Goal: Check status: Check status

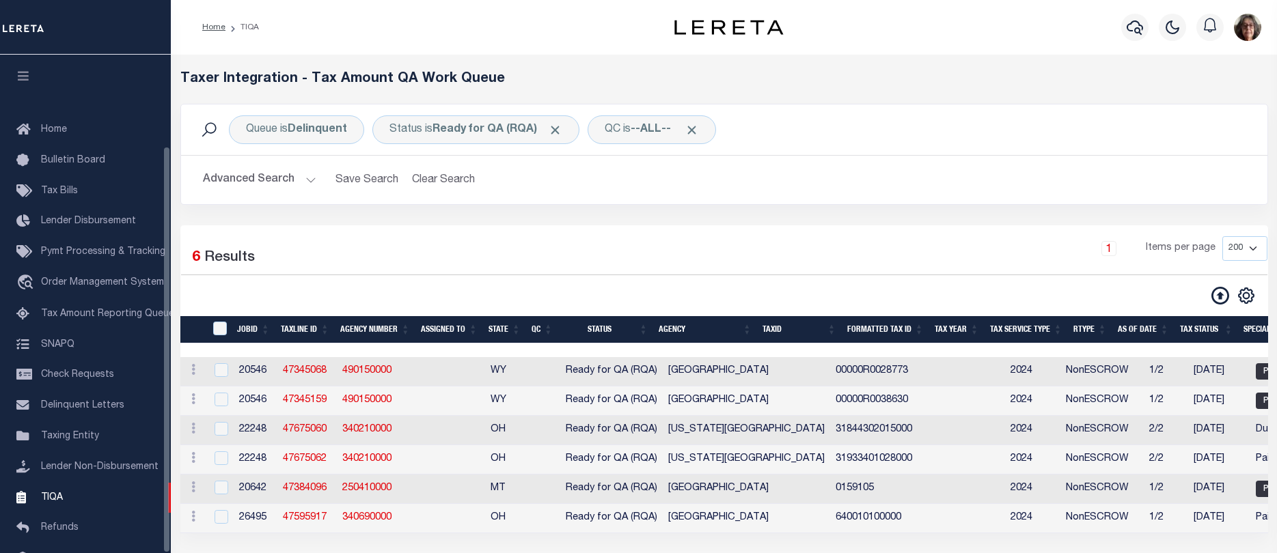
select select "200"
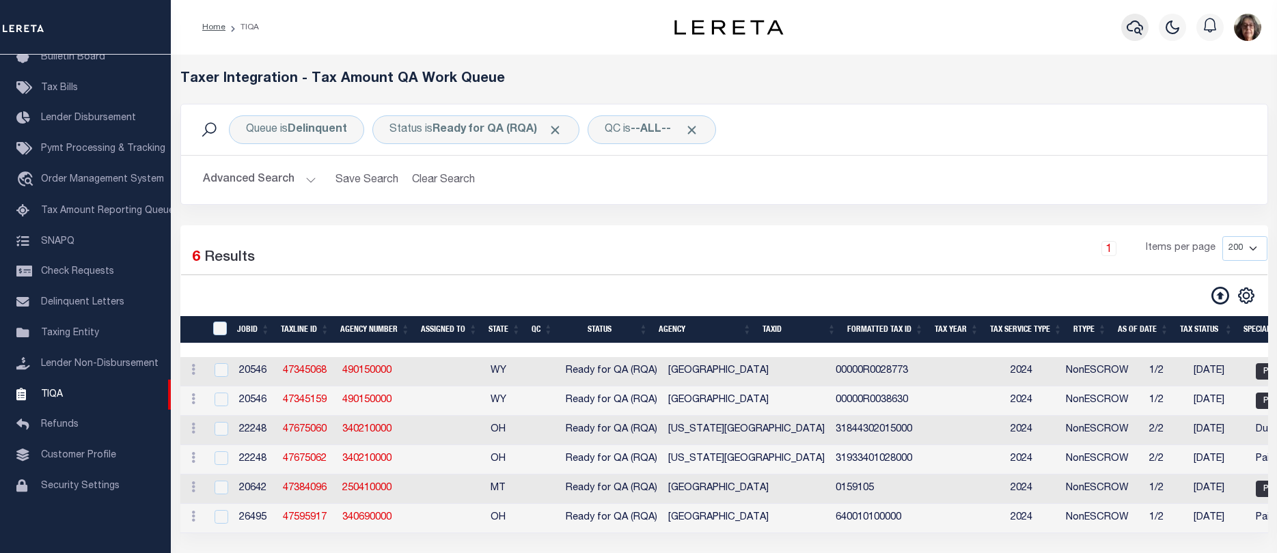
click at [1132, 30] on icon "button" at bounding box center [1134, 27] width 16 height 16
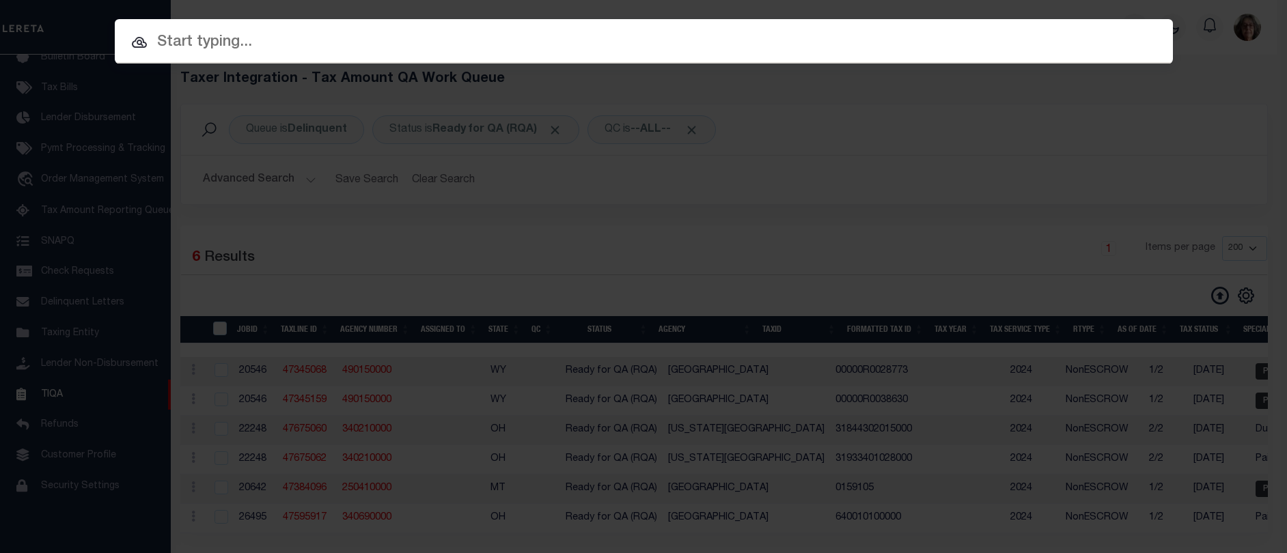
paste input "1300101944"
type input "1300101944"
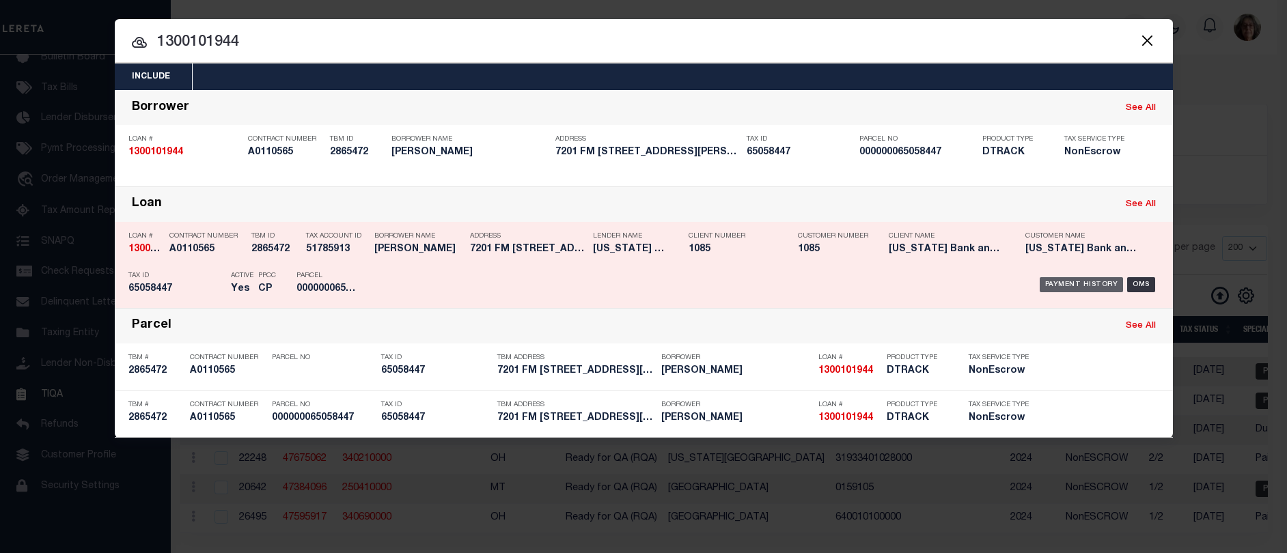
click at [1082, 287] on div "Payment History" at bounding box center [1082, 284] width 84 height 15
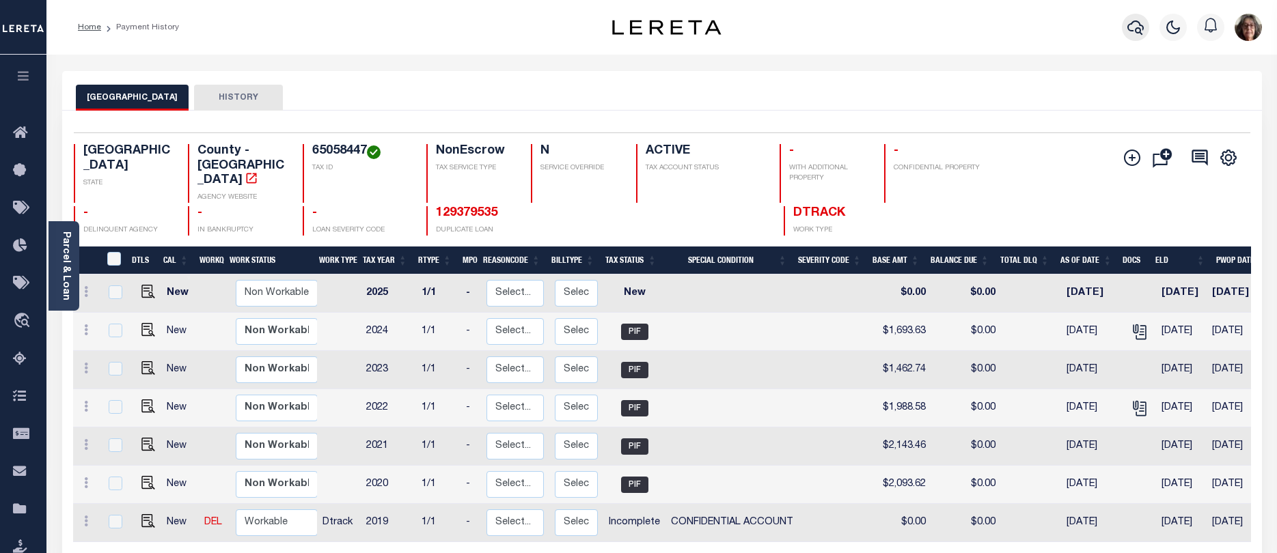
click at [1134, 24] on icon "button" at bounding box center [1135, 27] width 16 height 16
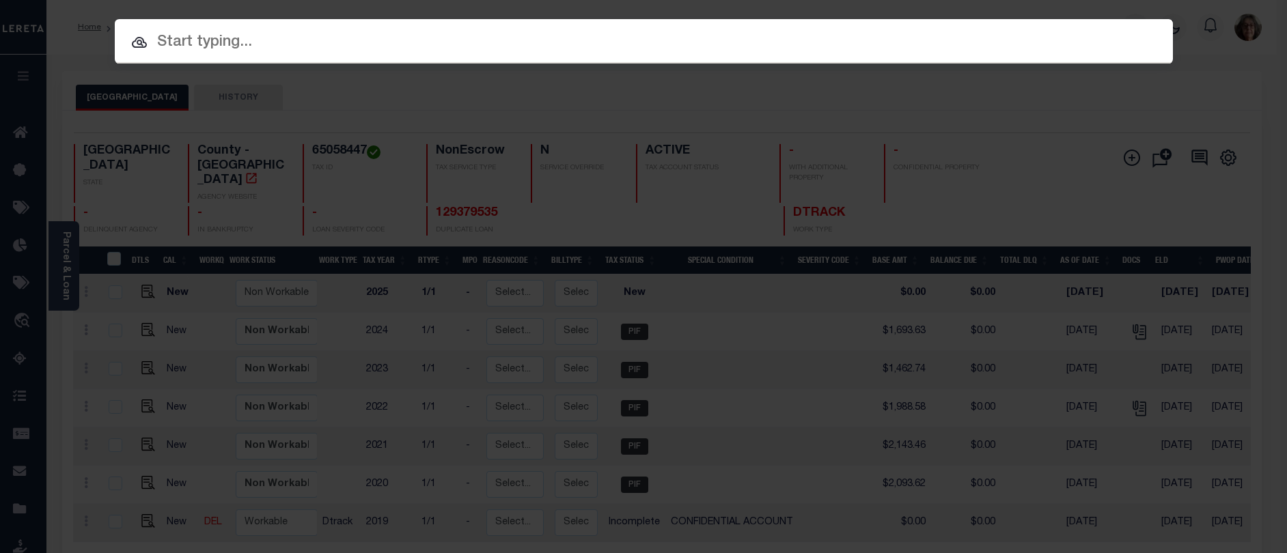
paste input "15059795"
type input "15059795"
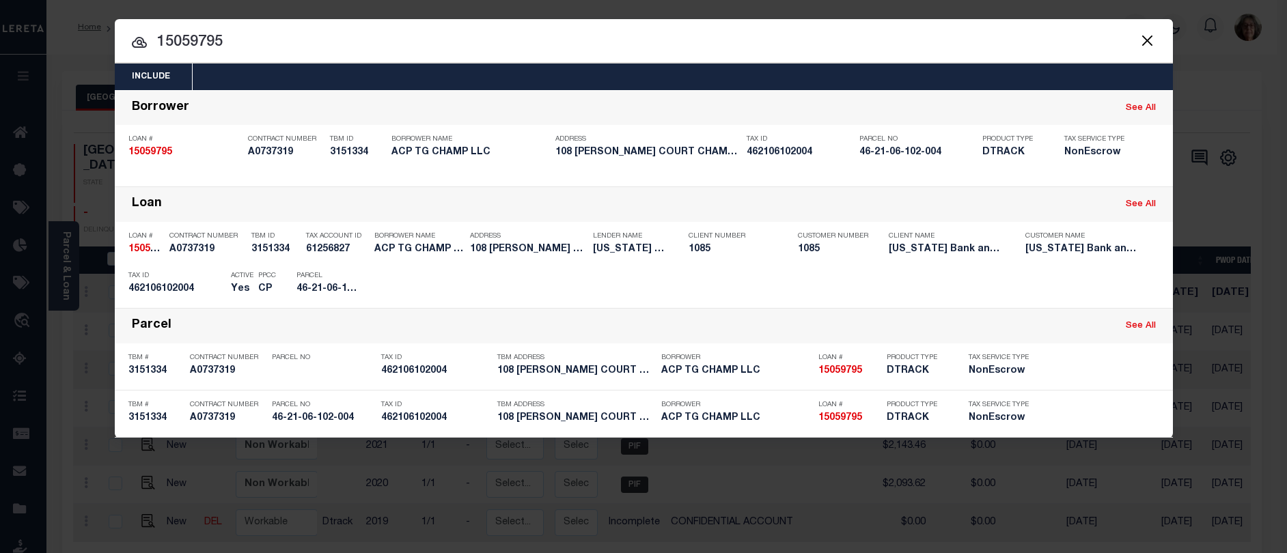
click at [1072, 283] on div "Payment History" at bounding box center [1082, 284] width 84 height 15
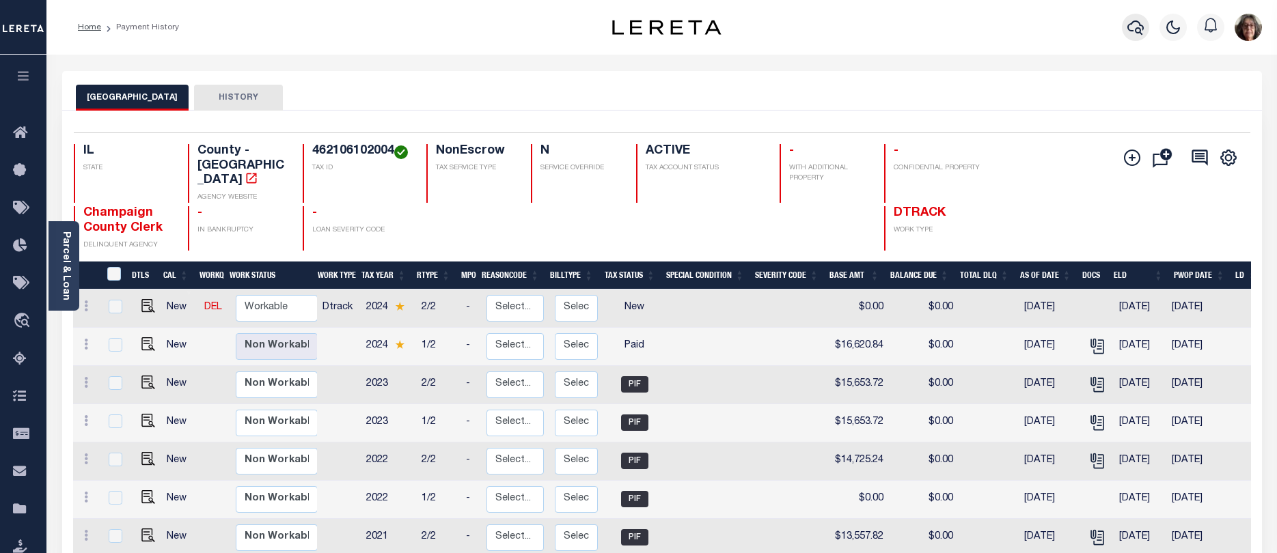
click at [1133, 29] on icon "button" at bounding box center [1135, 27] width 16 height 16
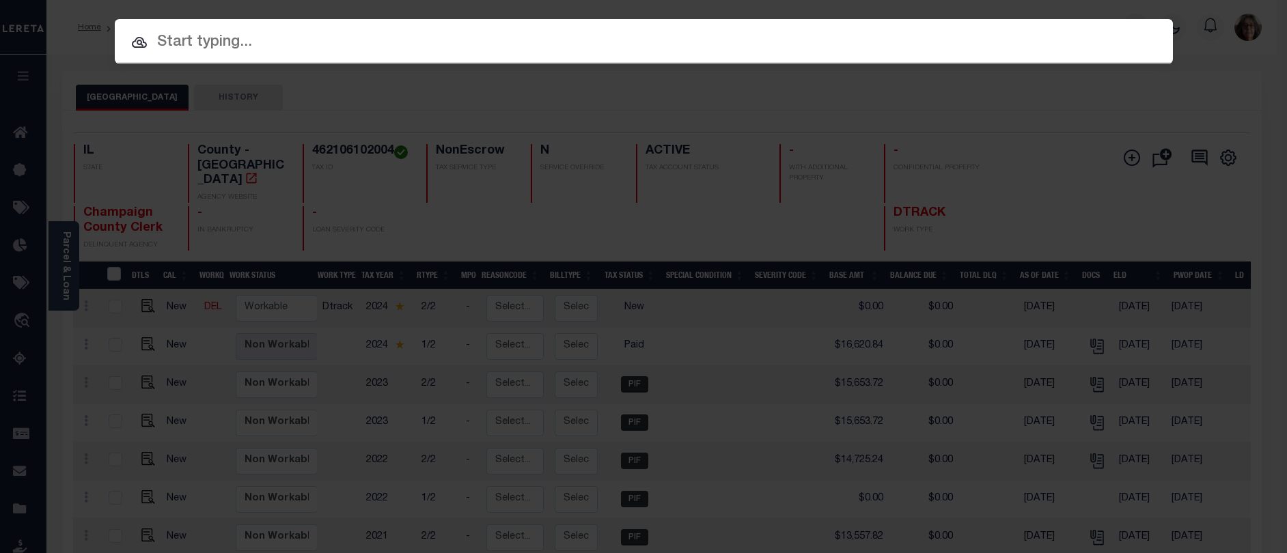
paste input "20213655676982"
type input "20213655676982"
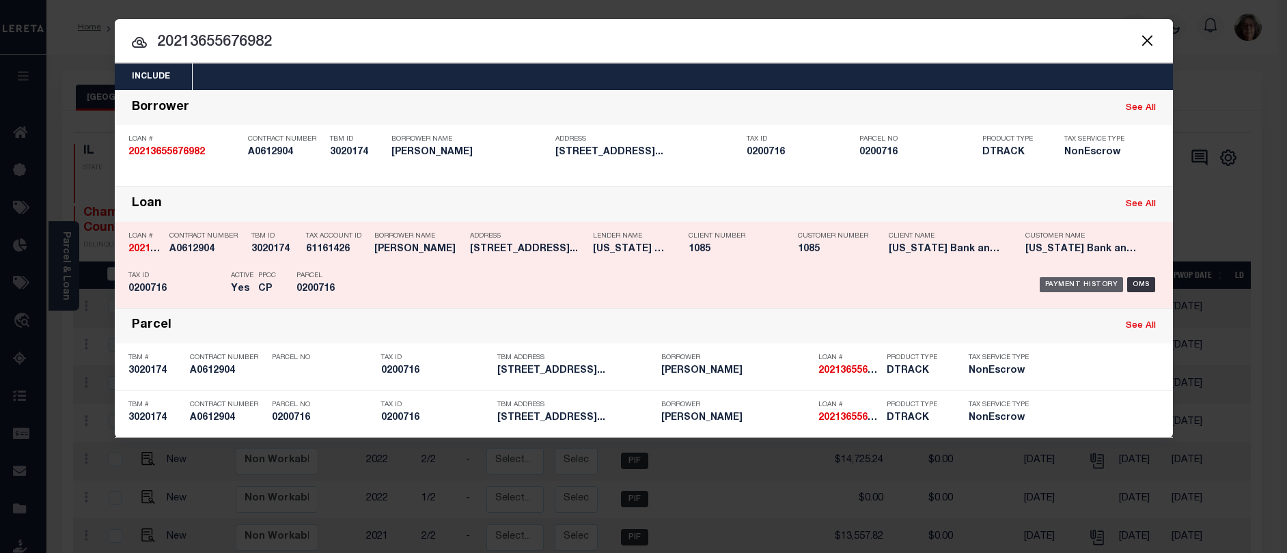
click at [1068, 286] on div "Payment History" at bounding box center [1082, 284] width 84 height 15
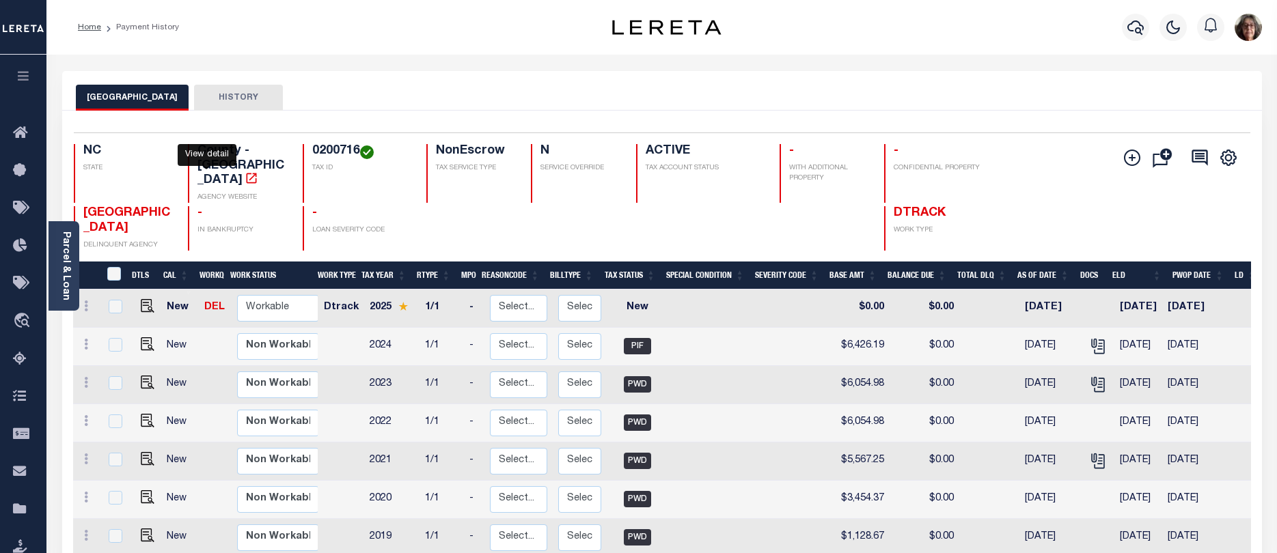
click at [245, 171] on icon "" at bounding box center [252, 178] width 14 height 14
click at [1137, 29] on icon "button" at bounding box center [1135, 27] width 16 height 14
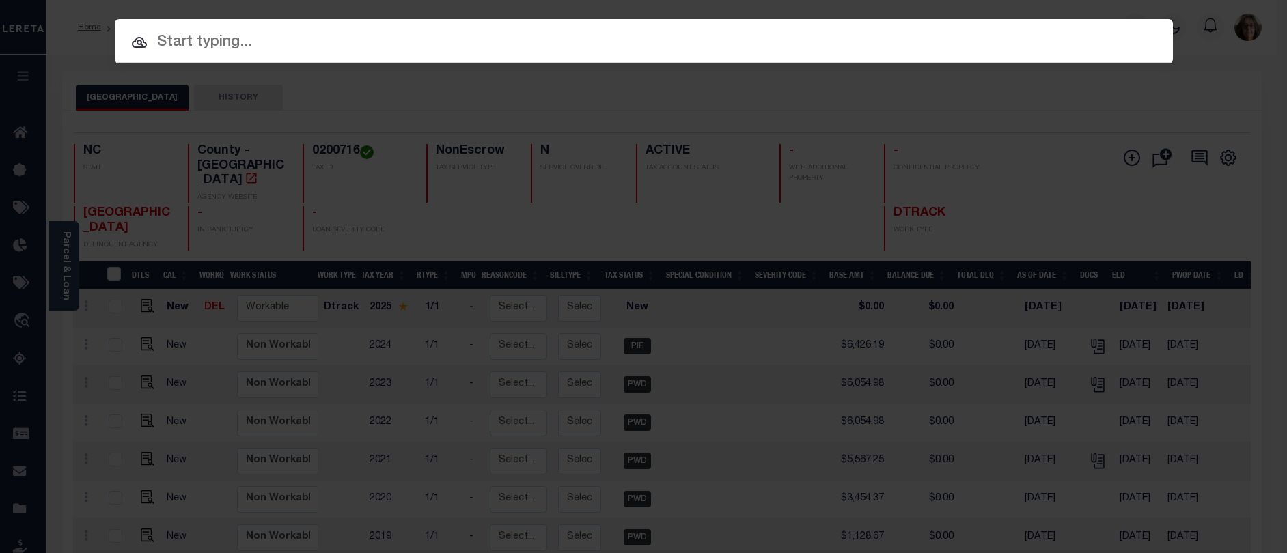
paste input "022-52-110 -00500"
type input "022-52-110 -00500"
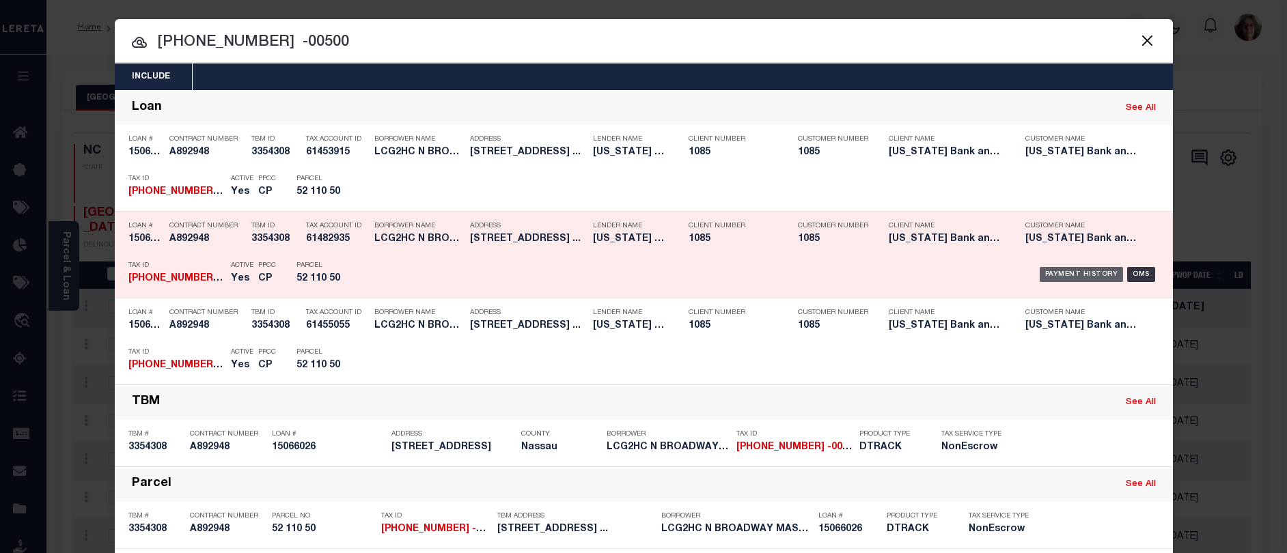
click at [1065, 274] on div "Payment History" at bounding box center [1082, 274] width 84 height 15
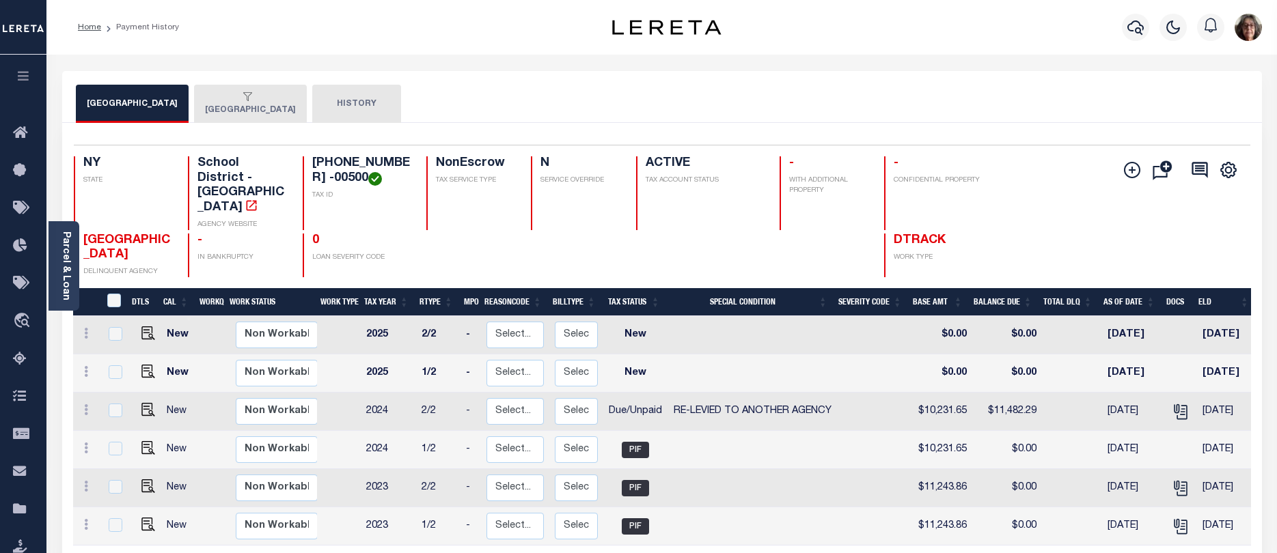
click at [249, 102] on div "button" at bounding box center [247, 98] width 85 height 12
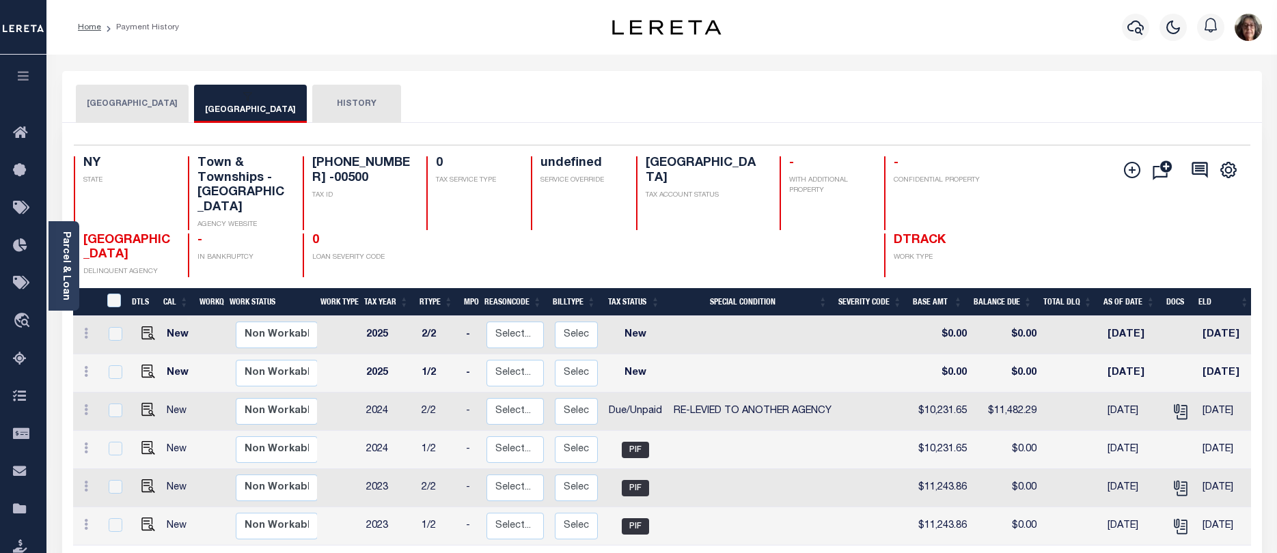
click at [155, 105] on button "OYSTER BAY TOWN SCHOOLS" at bounding box center [132, 104] width 113 height 38
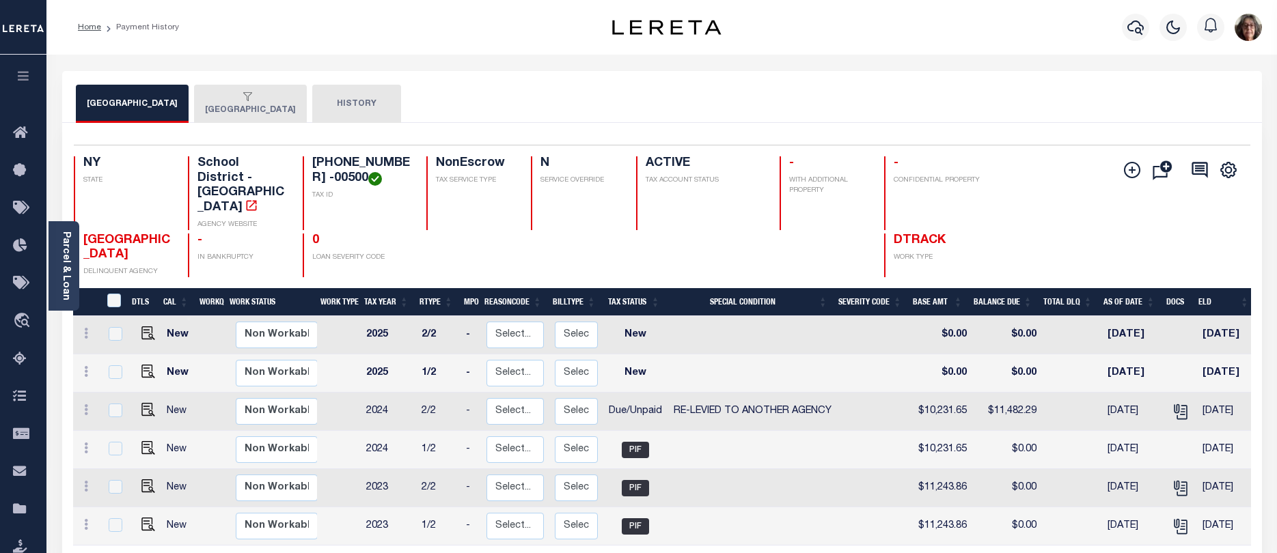
click at [253, 107] on button "OYSTER BAY TOWN" at bounding box center [250, 104] width 113 height 38
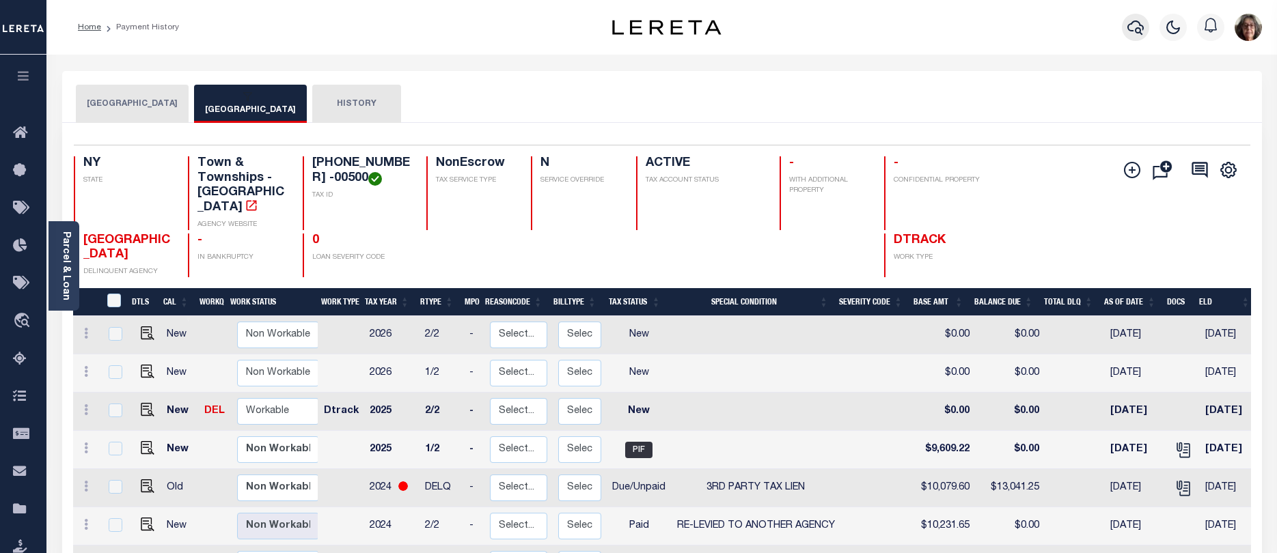
click at [1135, 28] on icon "button" at bounding box center [1135, 27] width 16 height 16
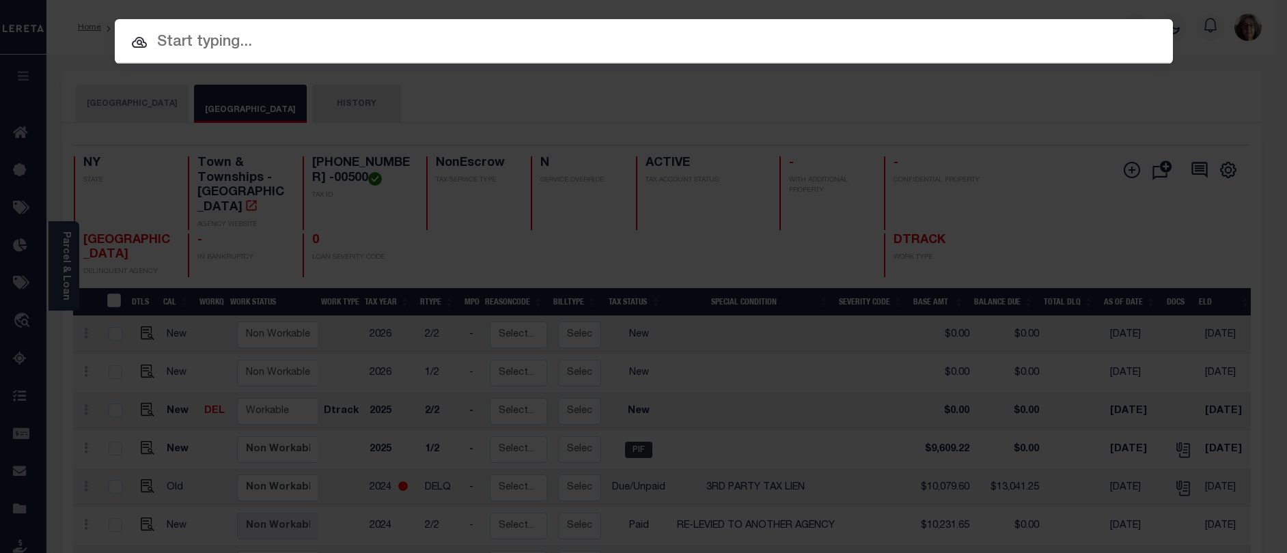
paste input "70147978"
type input "70147978"
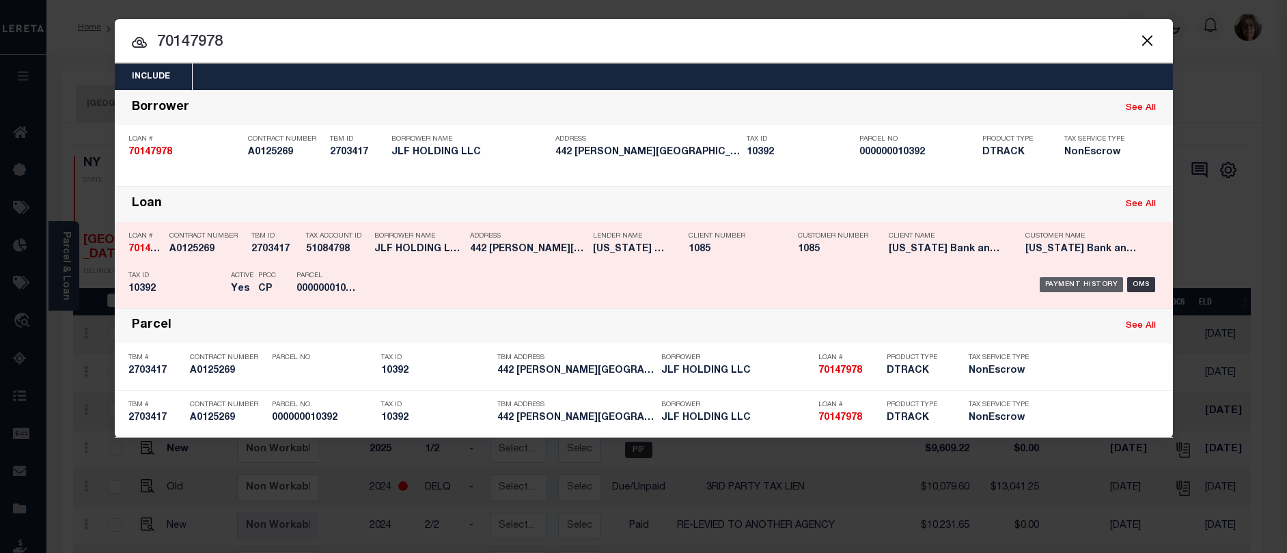
click at [1102, 286] on div "Payment History" at bounding box center [1082, 284] width 84 height 15
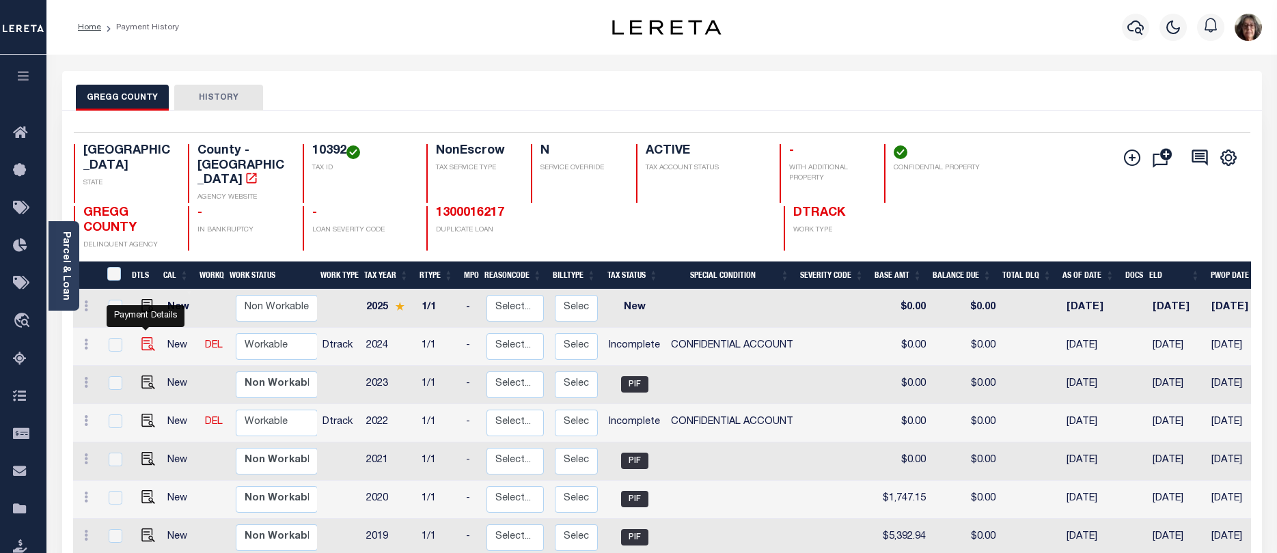
click at [143, 337] on img "" at bounding box center [148, 344] width 14 height 14
checkbox input "true"
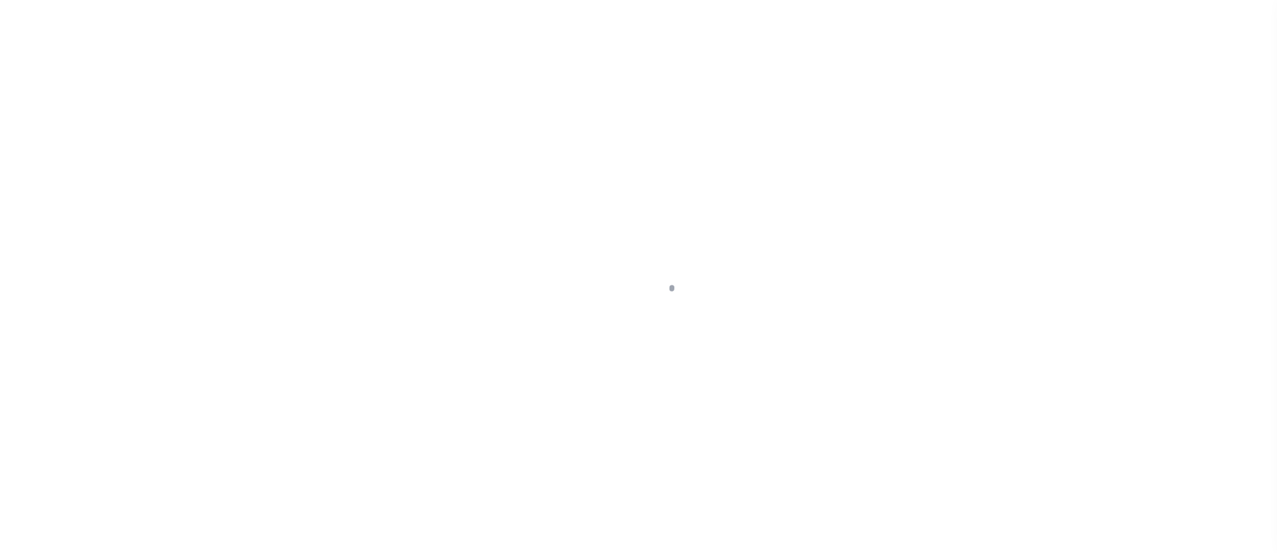
select select "INC"
select select "3"
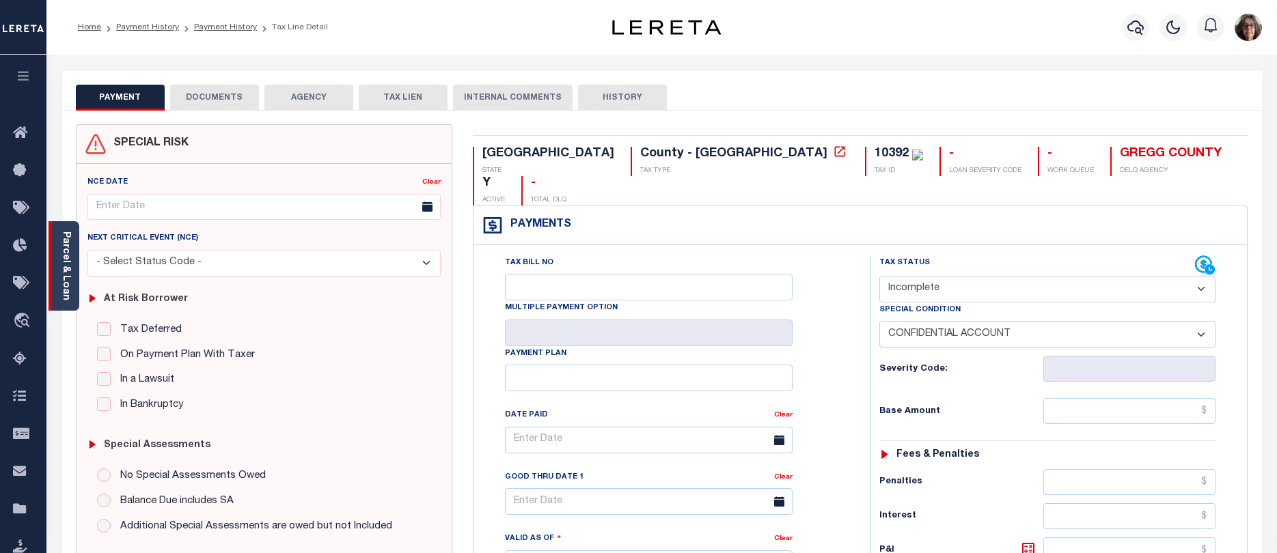
click at [64, 242] on link "Parcel & Loan" at bounding box center [66, 266] width 10 height 69
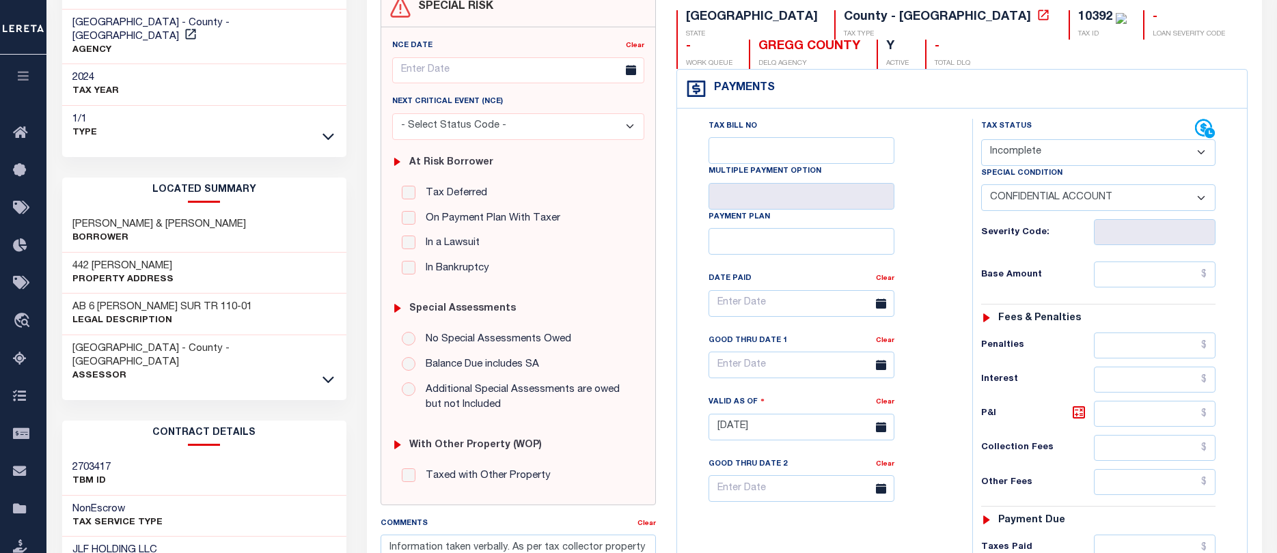
scroll to position [68, 0]
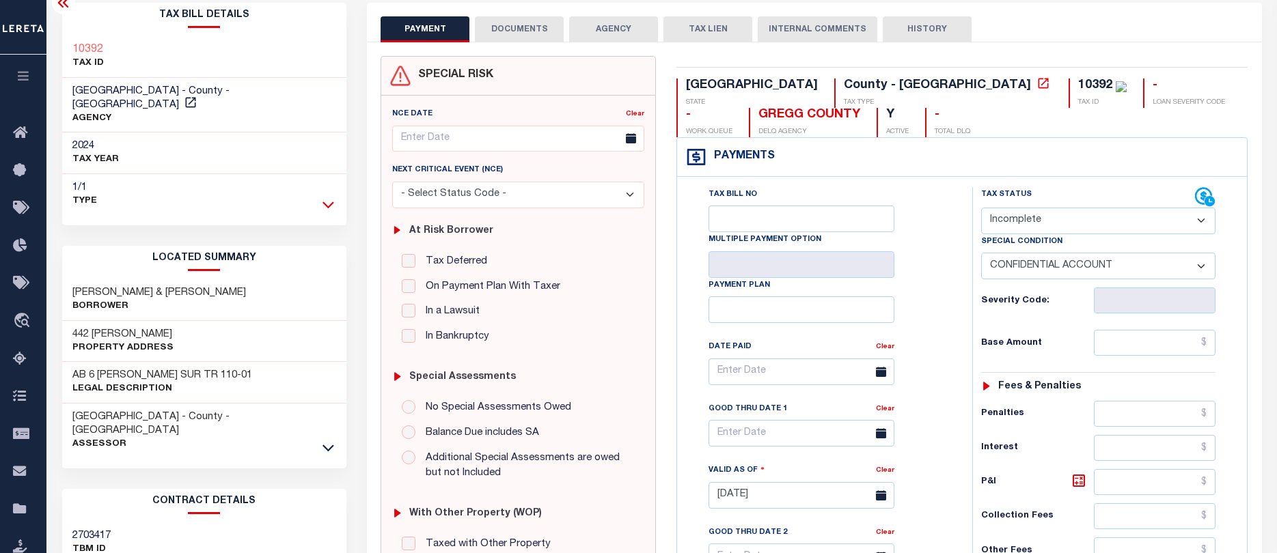
click at [329, 201] on icon at bounding box center [328, 204] width 12 height 7
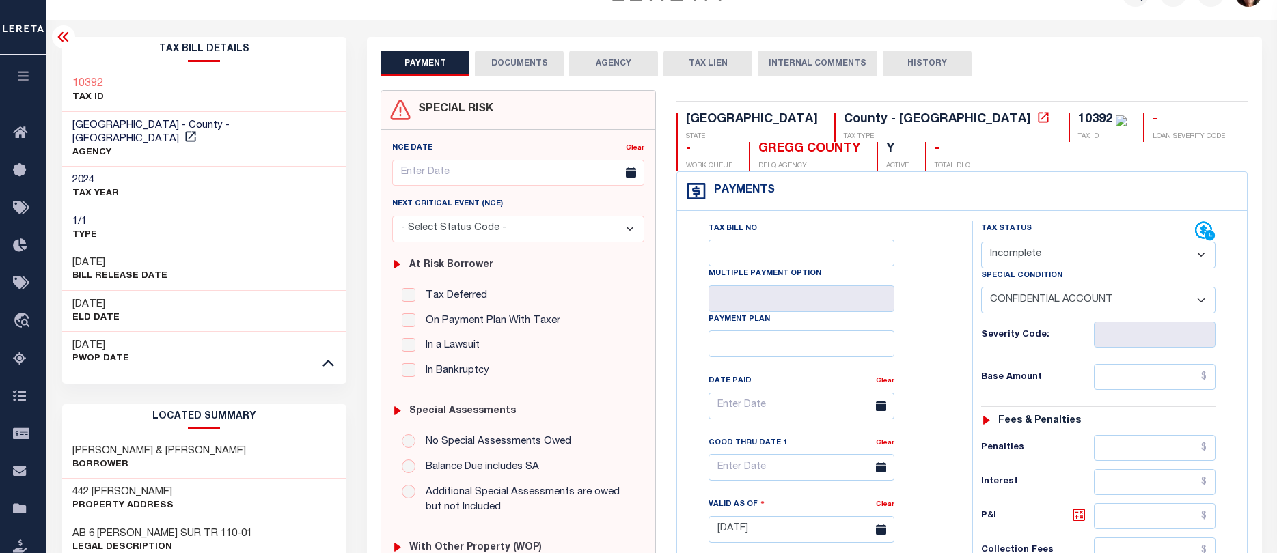
scroll to position [0, 0]
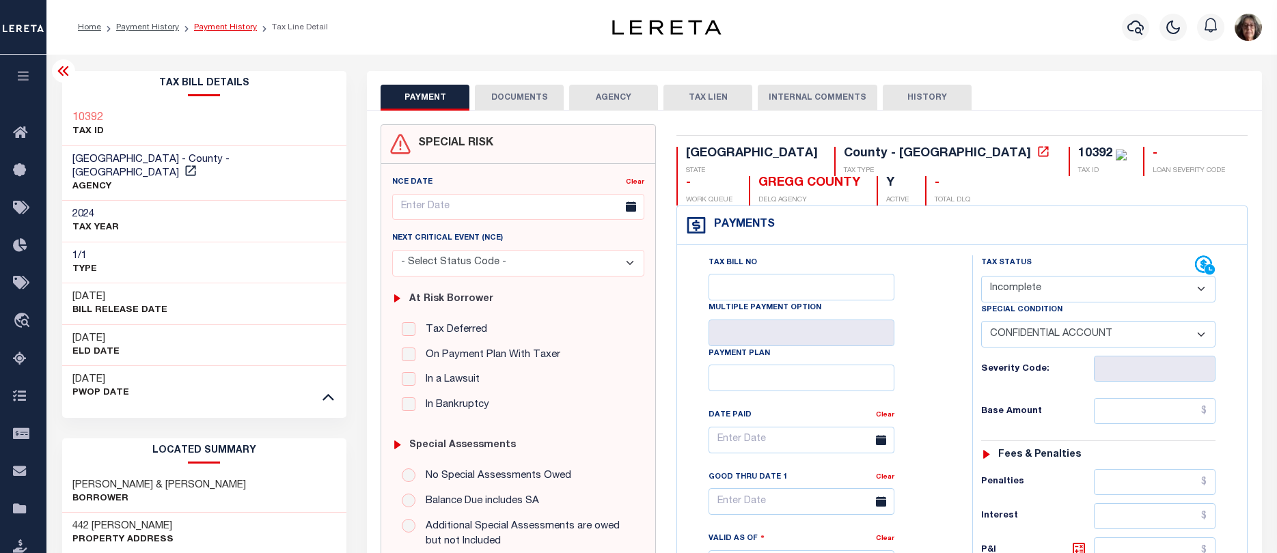
click at [216, 26] on link "Payment History" at bounding box center [225, 27] width 63 height 8
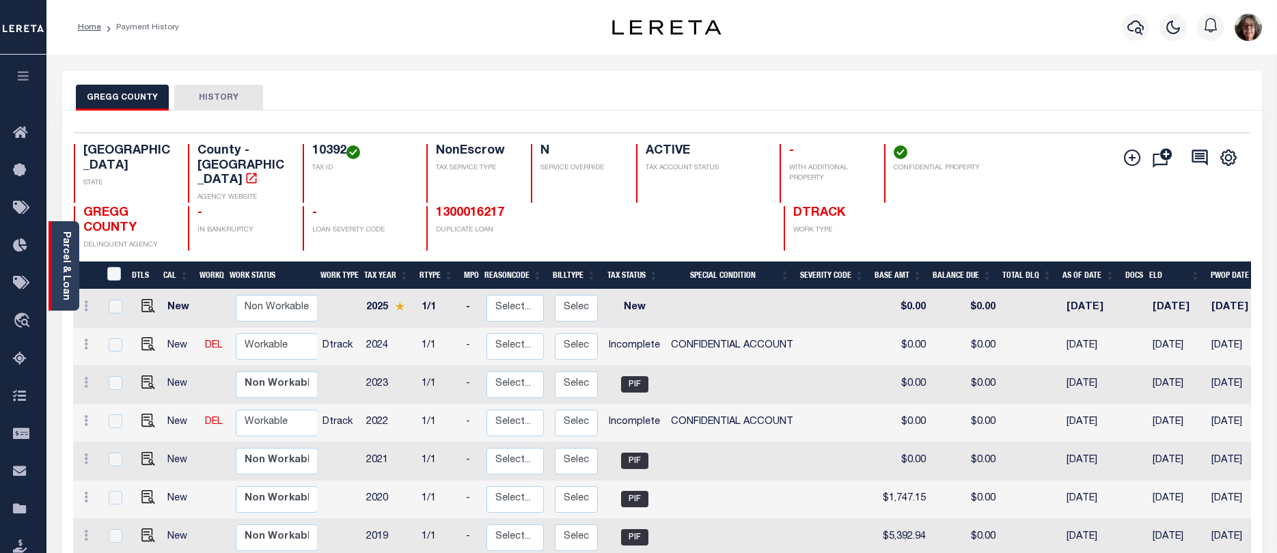
click at [61, 287] on link "Parcel & Loan" at bounding box center [66, 266] width 10 height 69
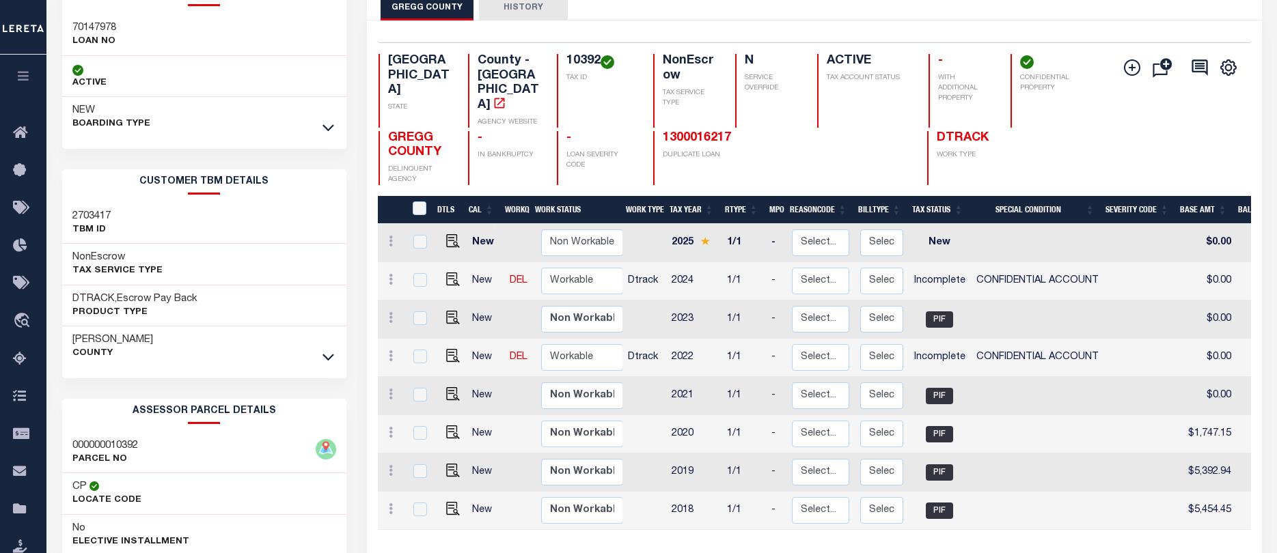
scroll to position [205, 0]
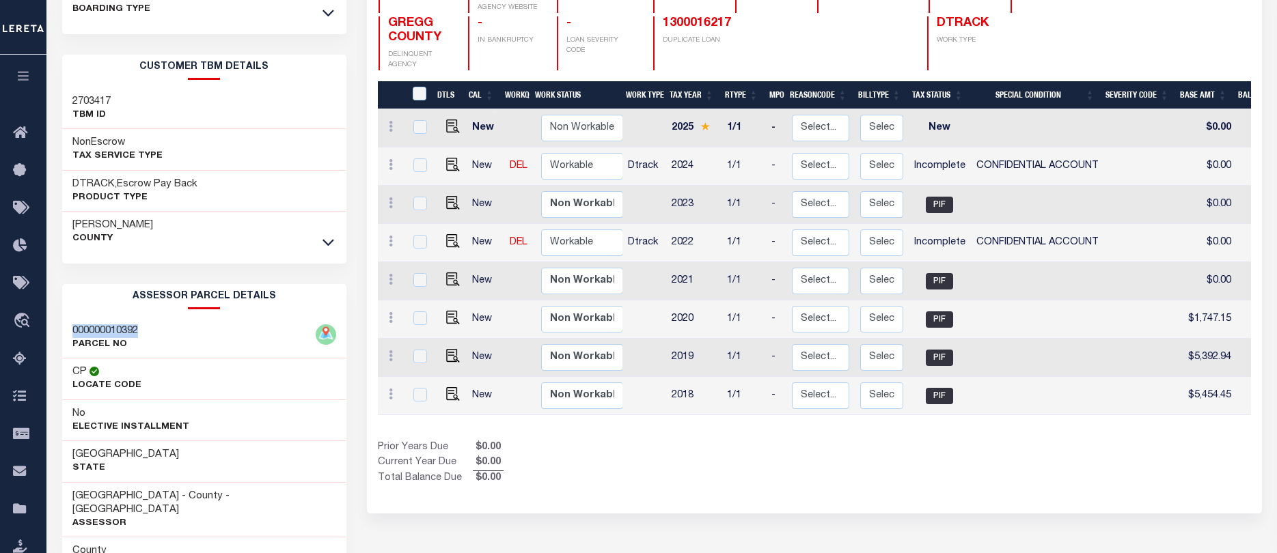
drag, startPoint x: 73, startPoint y: 331, endPoint x: 141, endPoint y: 331, distance: 67.6
click at [141, 331] on div "000000010392 PARCEL NO" at bounding box center [204, 339] width 285 height 42
copy h3 "000000010392"
click at [324, 242] on icon at bounding box center [328, 243] width 12 height 7
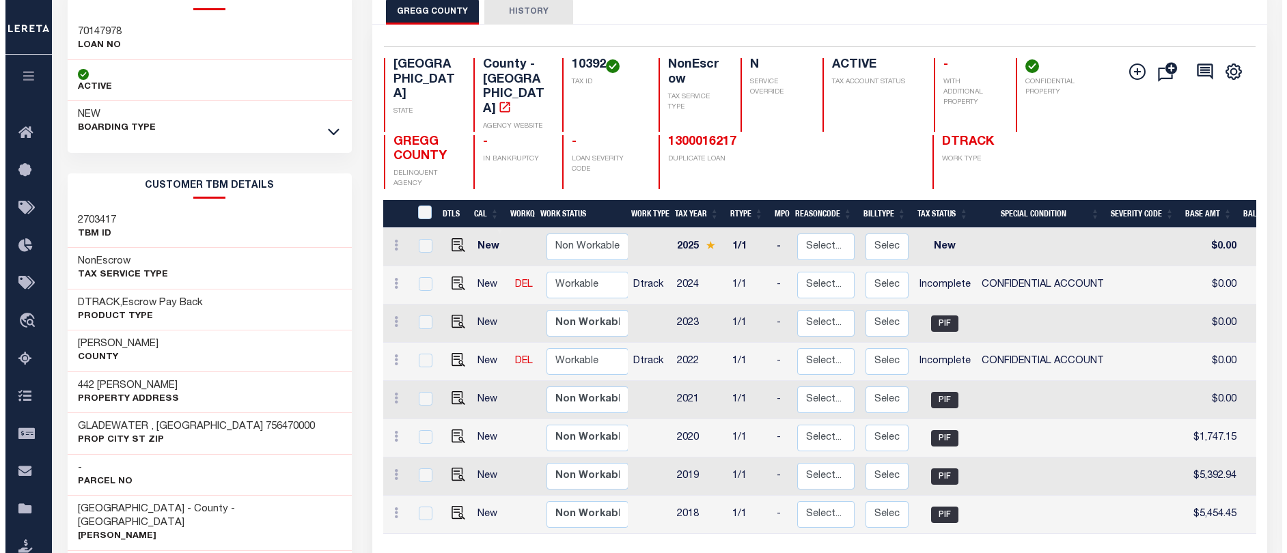
scroll to position [0, 0]
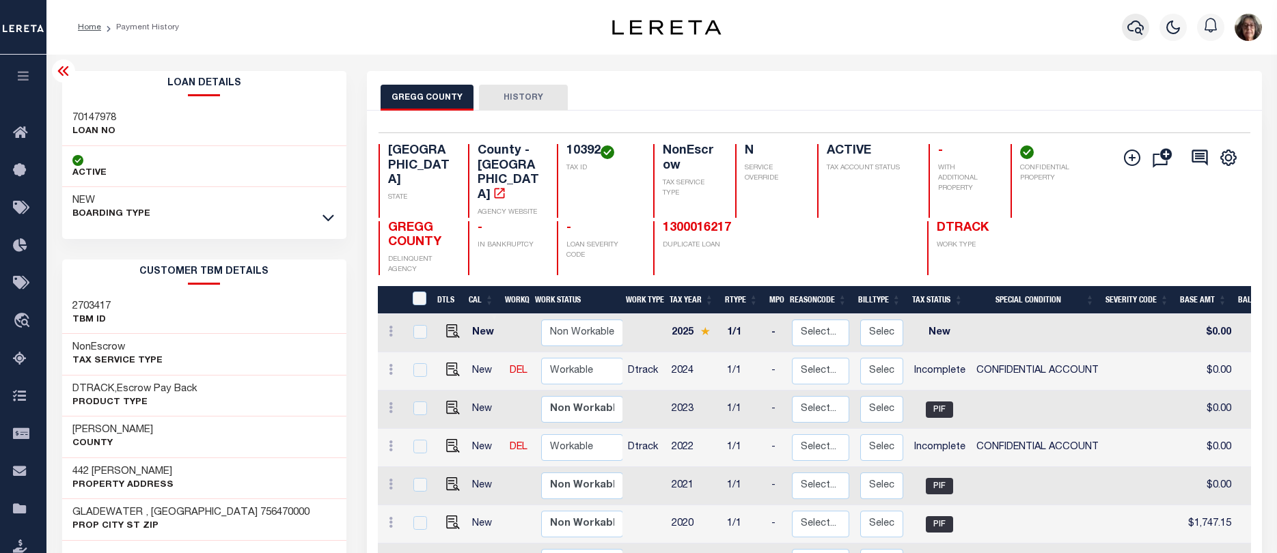
click at [1142, 27] on icon "button" at bounding box center [1135, 27] width 16 height 14
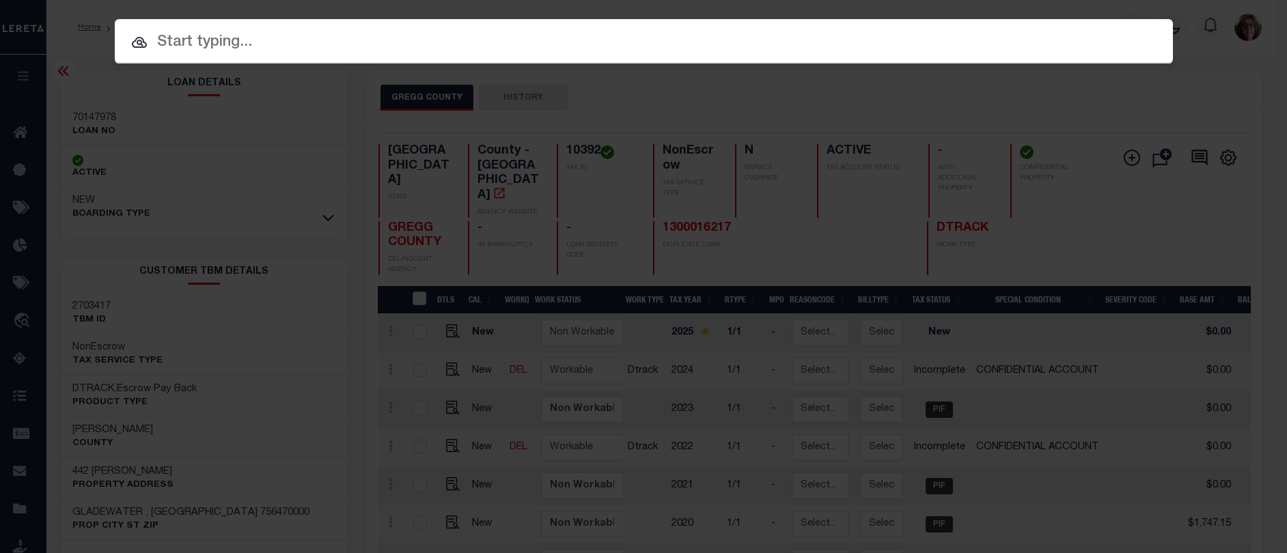
paste input "12170240"
type input "12170240"
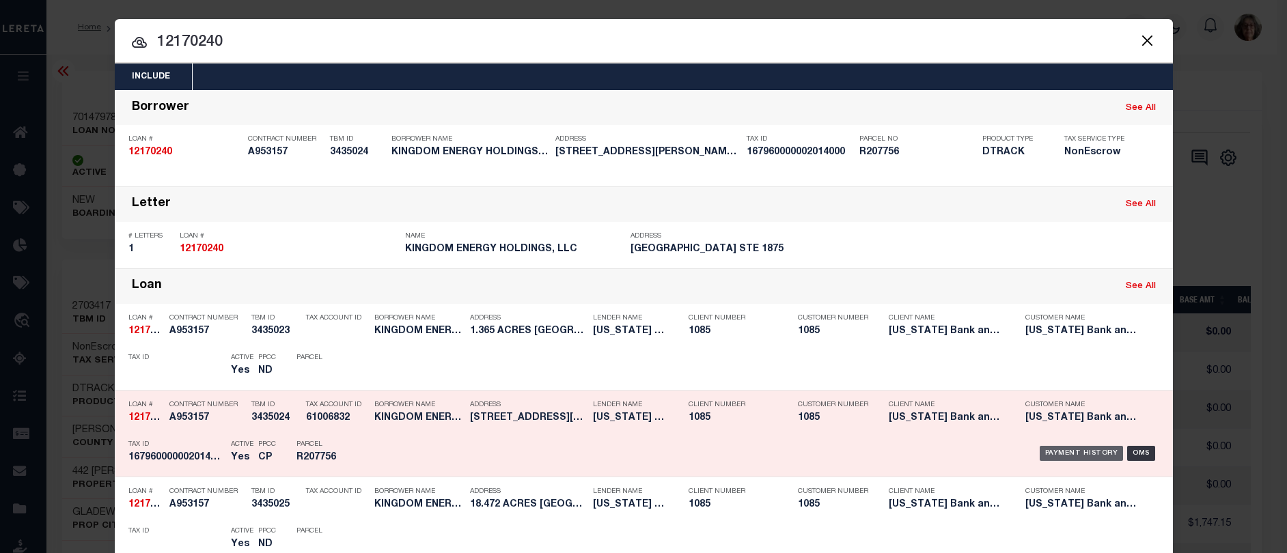
click at [1072, 454] on div "Payment History" at bounding box center [1082, 453] width 84 height 15
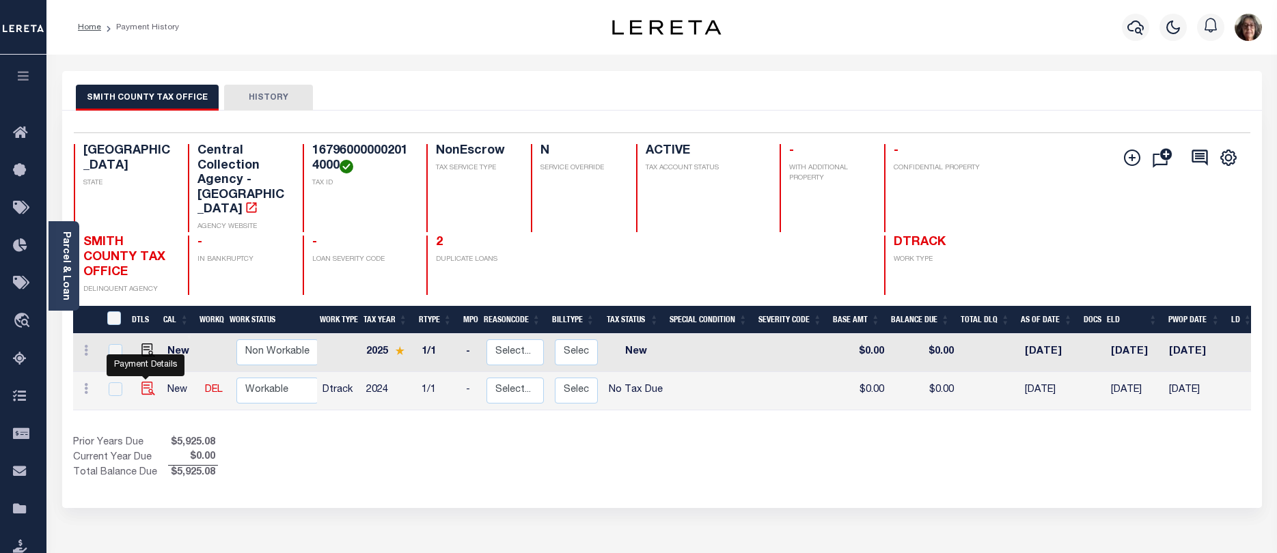
click at [145, 382] on img "" at bounding box center [148, 389] width 14 height 14
checkbox input "true"
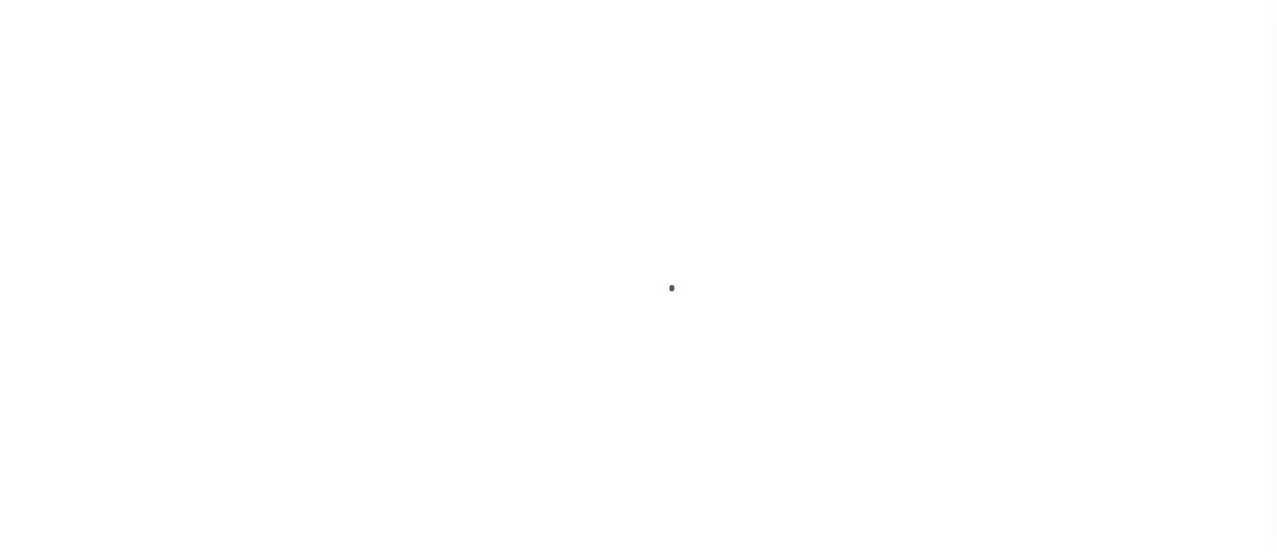
select select "NTX"
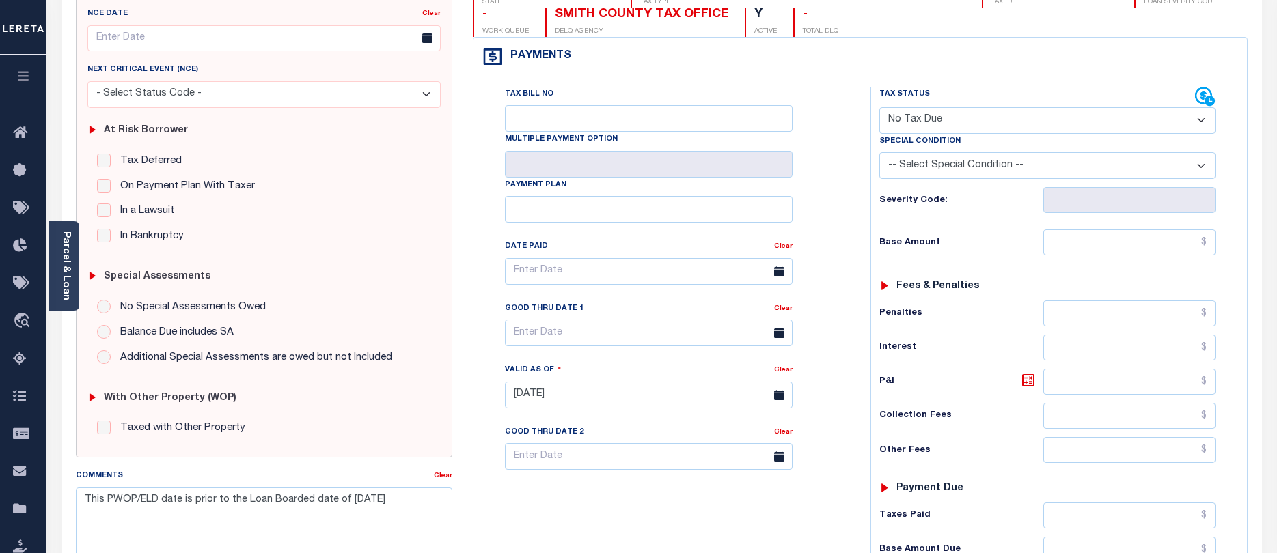
scroll to position [137, 0]
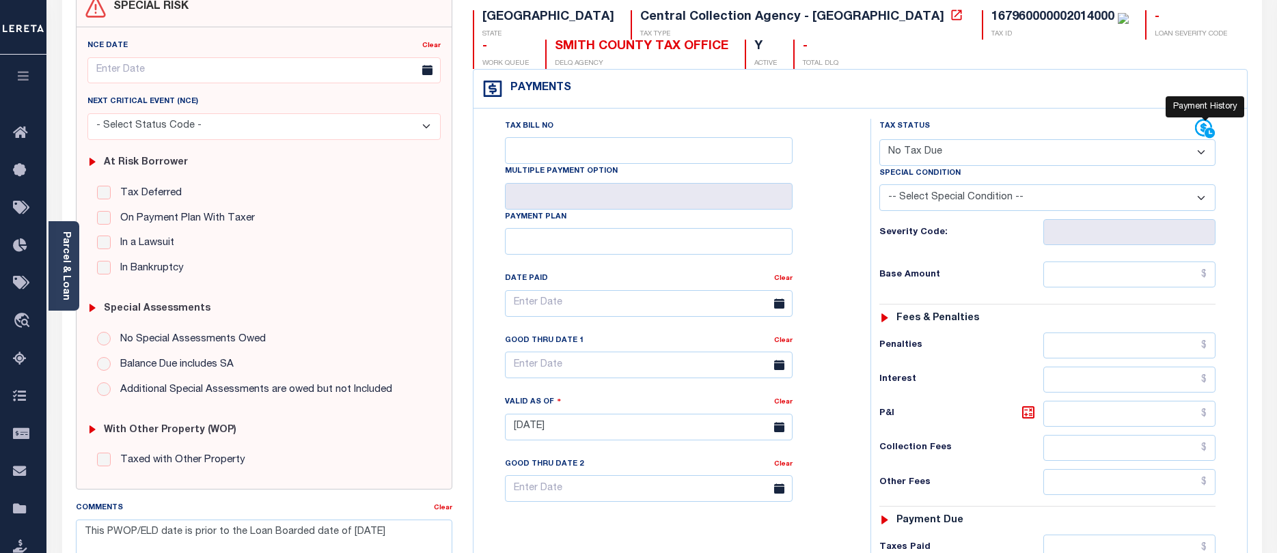
click at [1200, 128] on icon at bounding box center [1205, 129] width 20 height 20
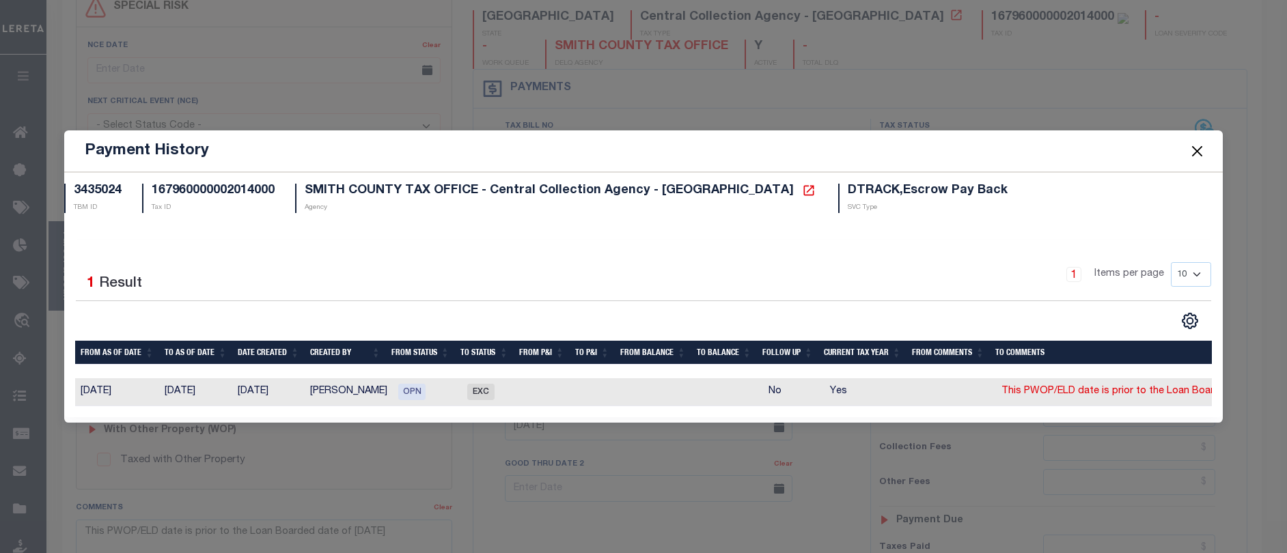
click at [1197, 145] on button "Close" at bounding box center [1197, 151] width 18 height 18
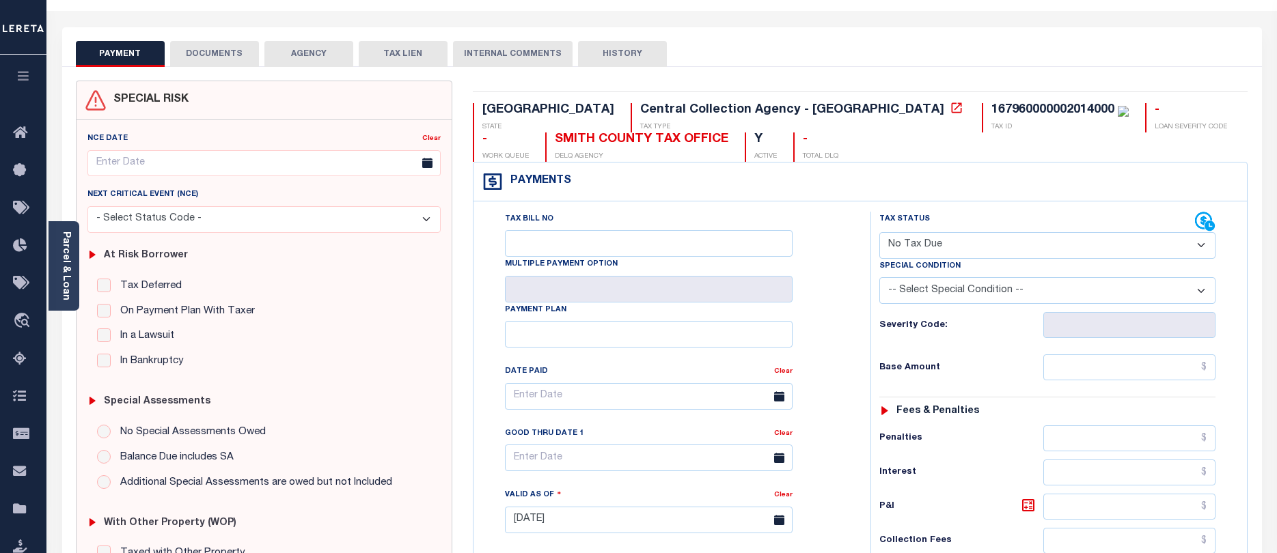
scroll to position [0, 0]
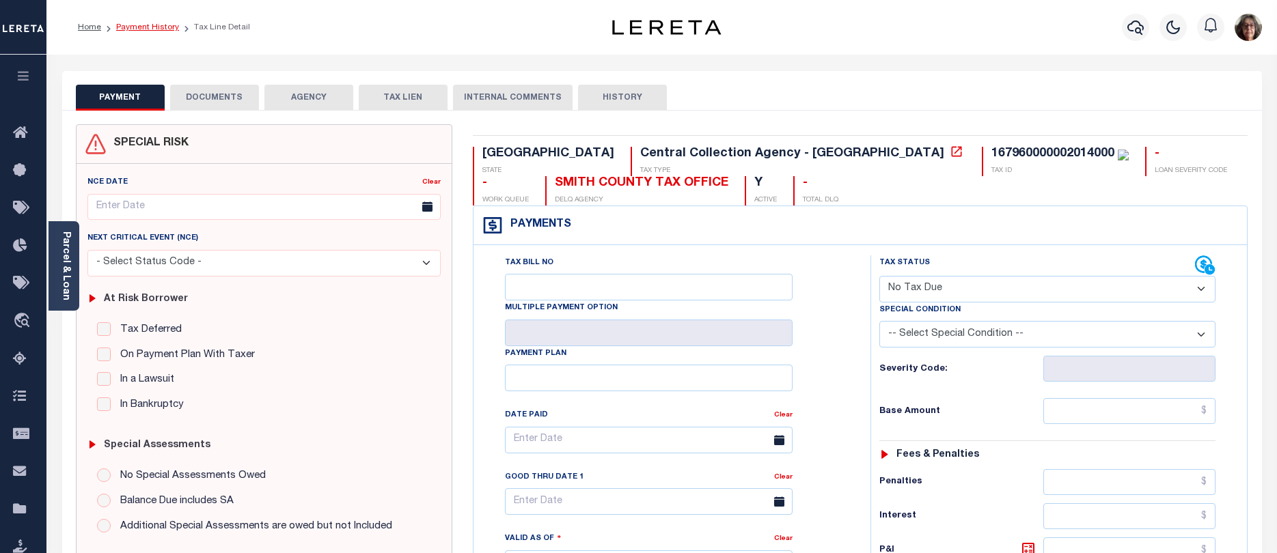
click at [150, 27] on link "Payment History" at bounding box center [147, 27] width 63 height 8
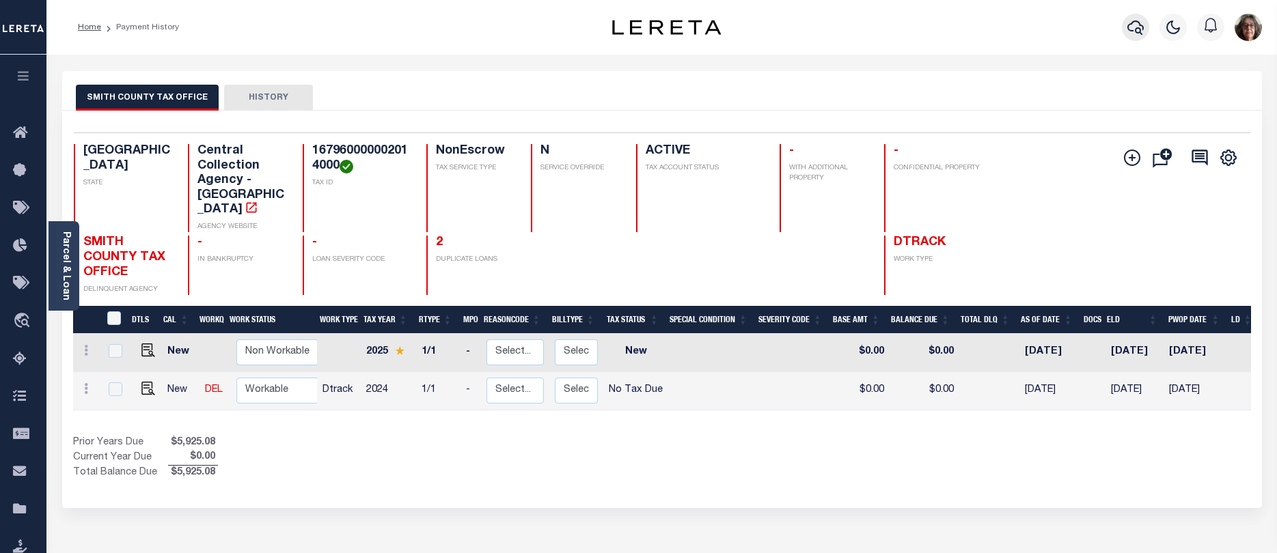
click at [1142, 24] on icon "button" at bounding box center [1135, 27] width 16 height 16
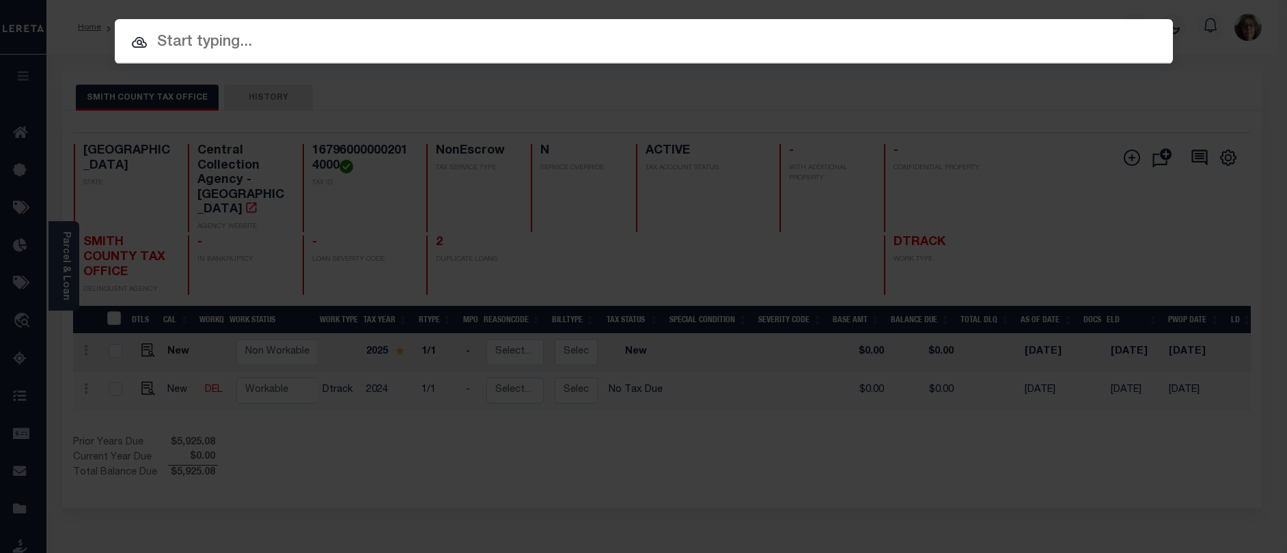
paste input "100000047000001061"
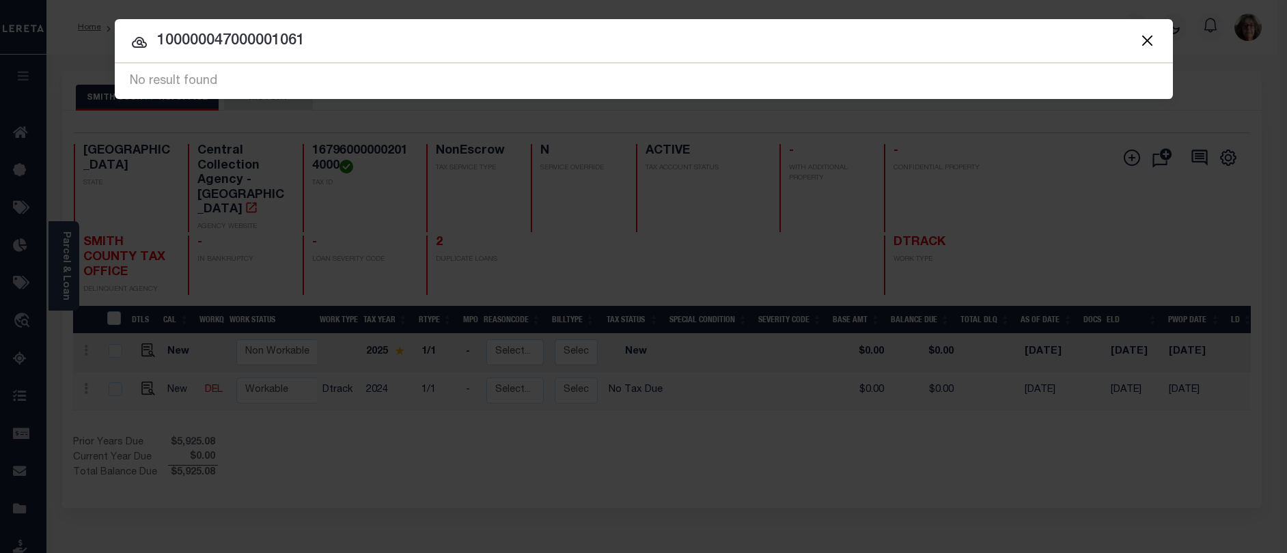
drag, startPoint x: 158, startPoint y: 33, endPoint x: 343, endPoint y: 30, distance: 184.5
click at [343, 30] on input "100000047000001061" at bounding box center [644, 41] width 1058 height 24
paste input "29188735"
type input "129188735"
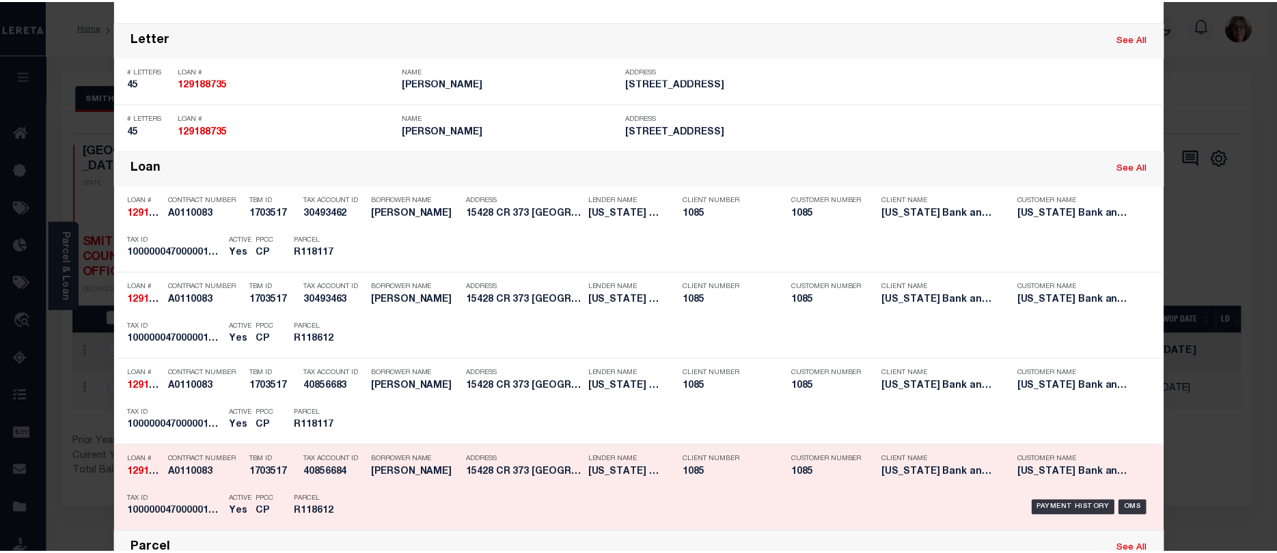
scroll to position [205, 0]
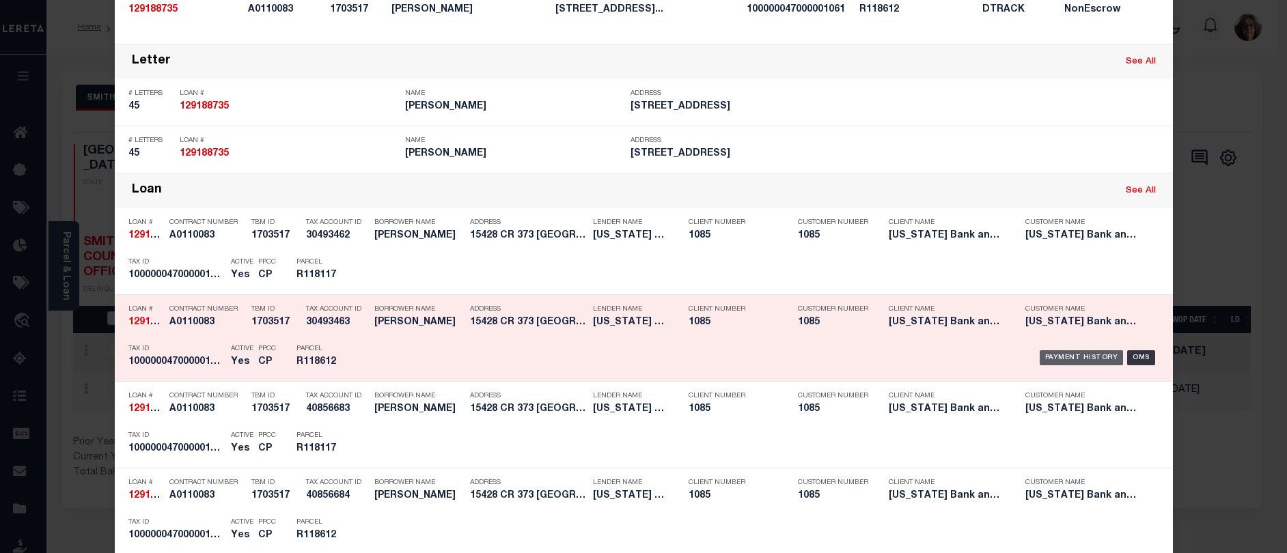
click at [1053, 357] on div "Payment History" at bounding box center [1082, 357] width 84 height 15
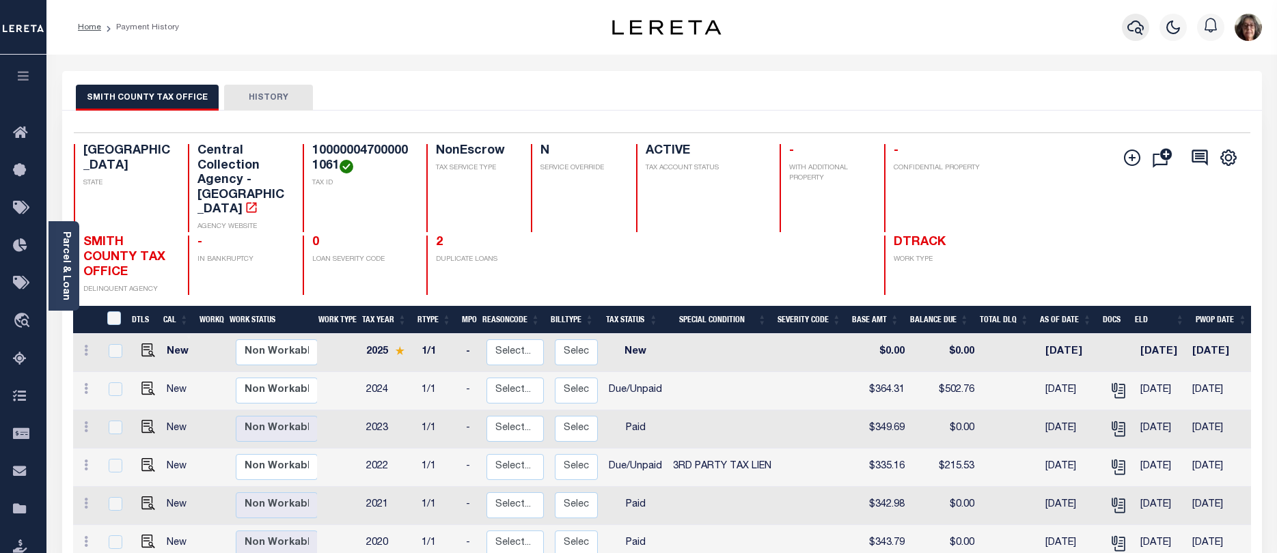
click at [1132, 28] on icon "button" at bounding box center [1135, 27] width 16 height 16
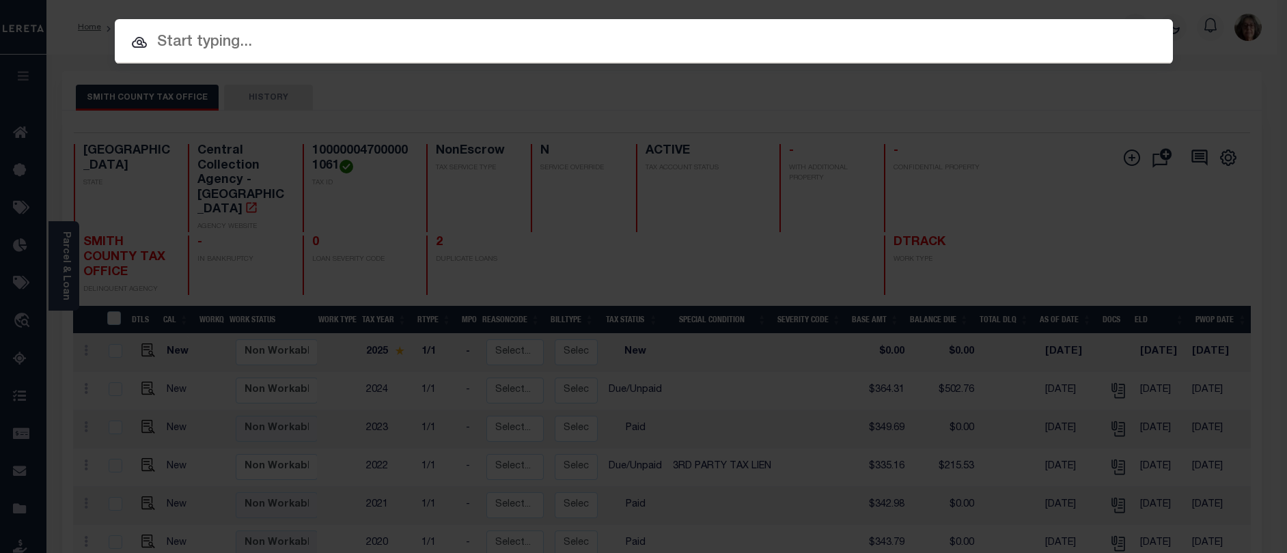
paste input "13762743"
type input "13762743"
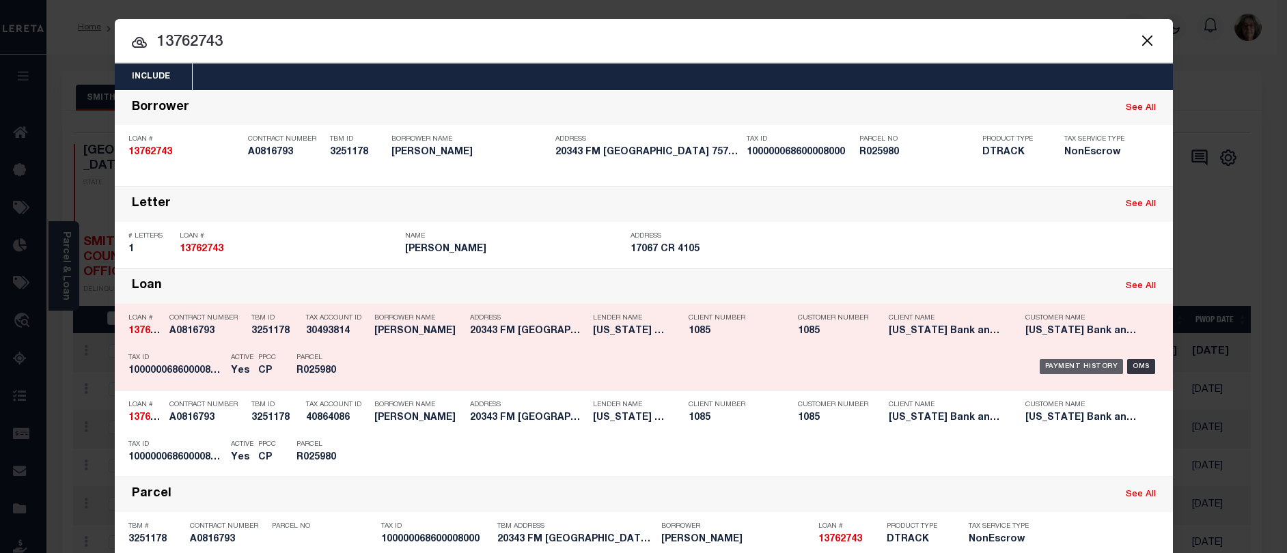
click at [1074, 365] on div "Payment History" at bounding box center [1082, 366] width 84 height 15
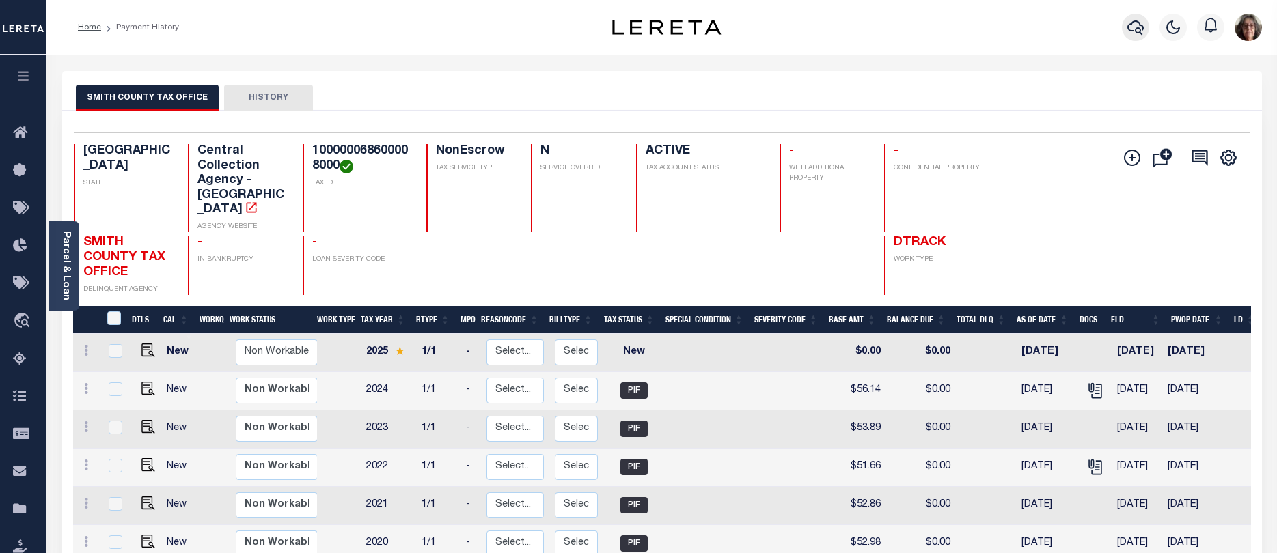
click at [1139, 21] on icon "button" at bounding box center [1135, 27] width 16 height 16
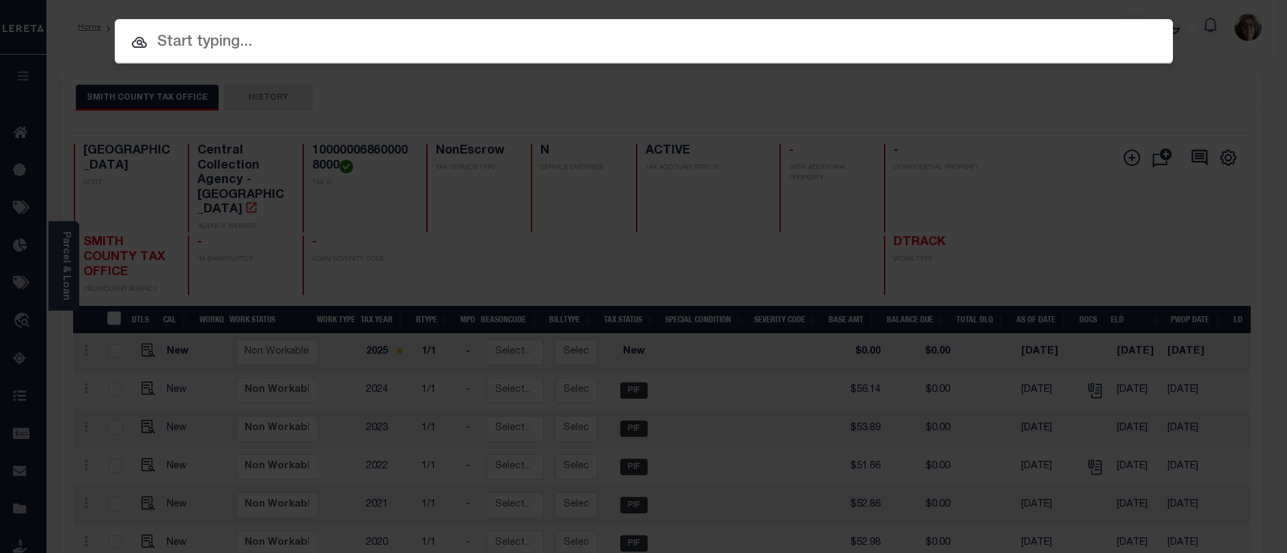
paste input "13762743"
type input "13762743"
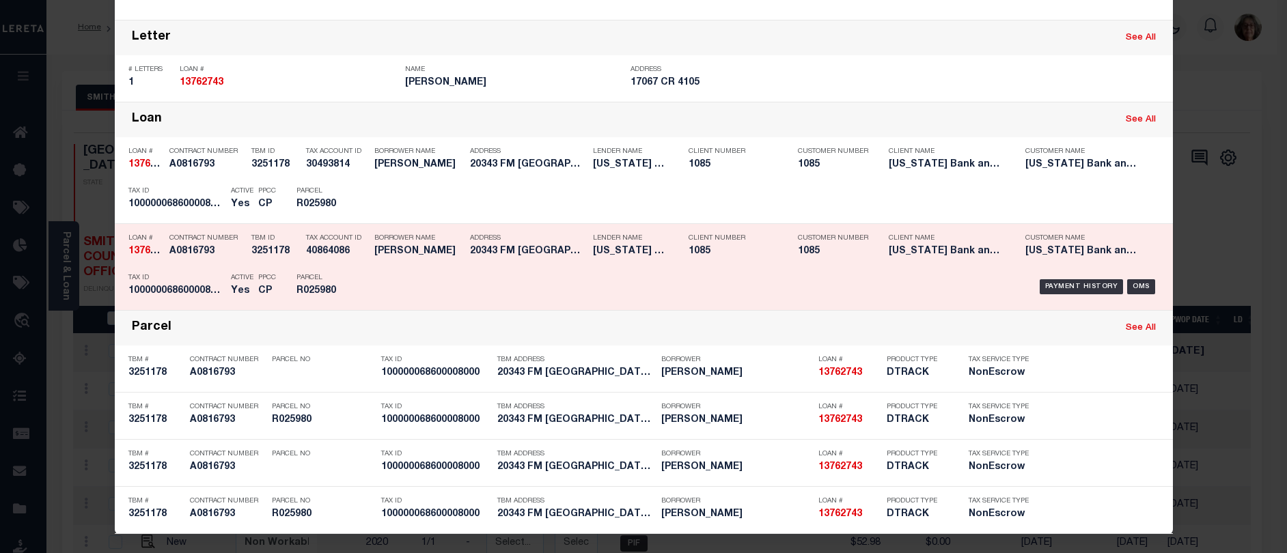
scroll to position [169, 0]
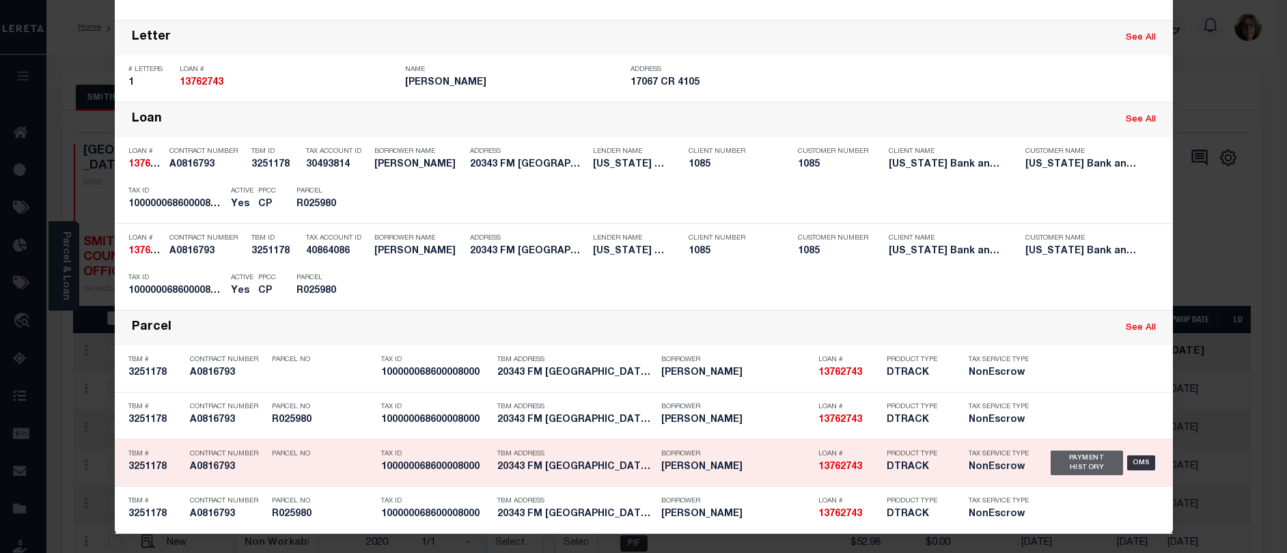
click at [1074, 461] on div "Payment History" at bounding box center [1087, 463] width 73 height 25
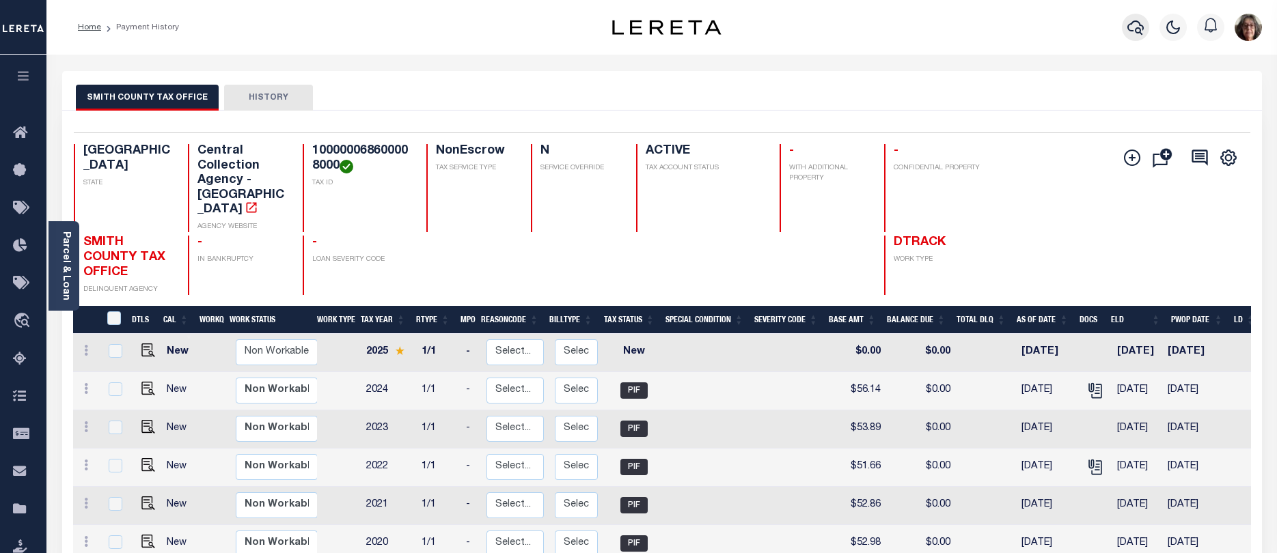
click at [1130, 29] on icon "button" at bounding box center [1135, 27] width 16 height 16
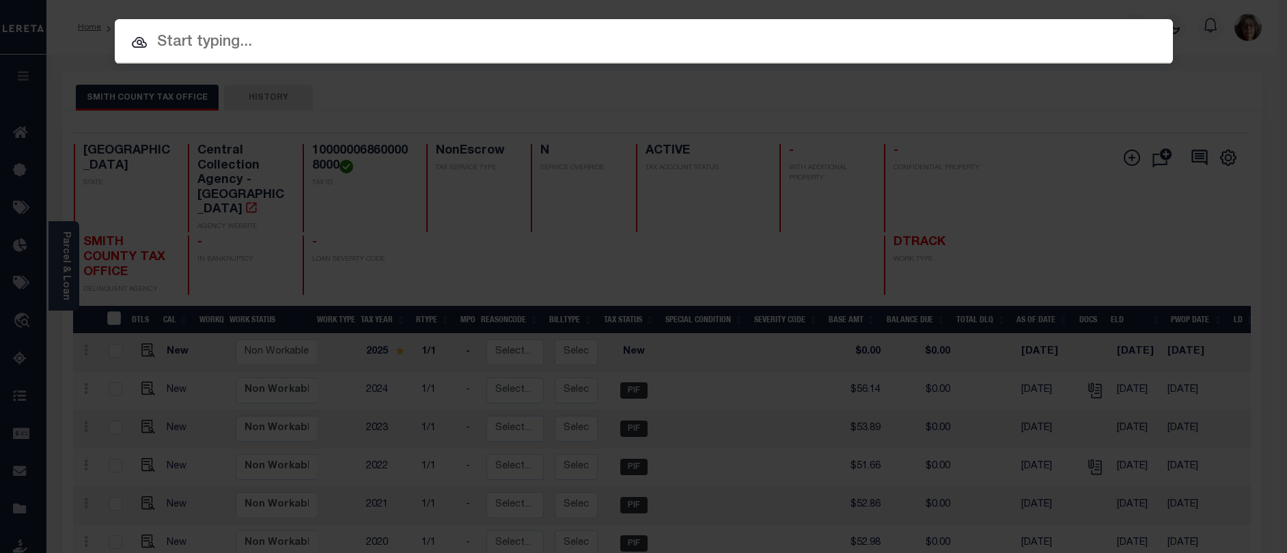
paste input "13762743"
type input "13762743"
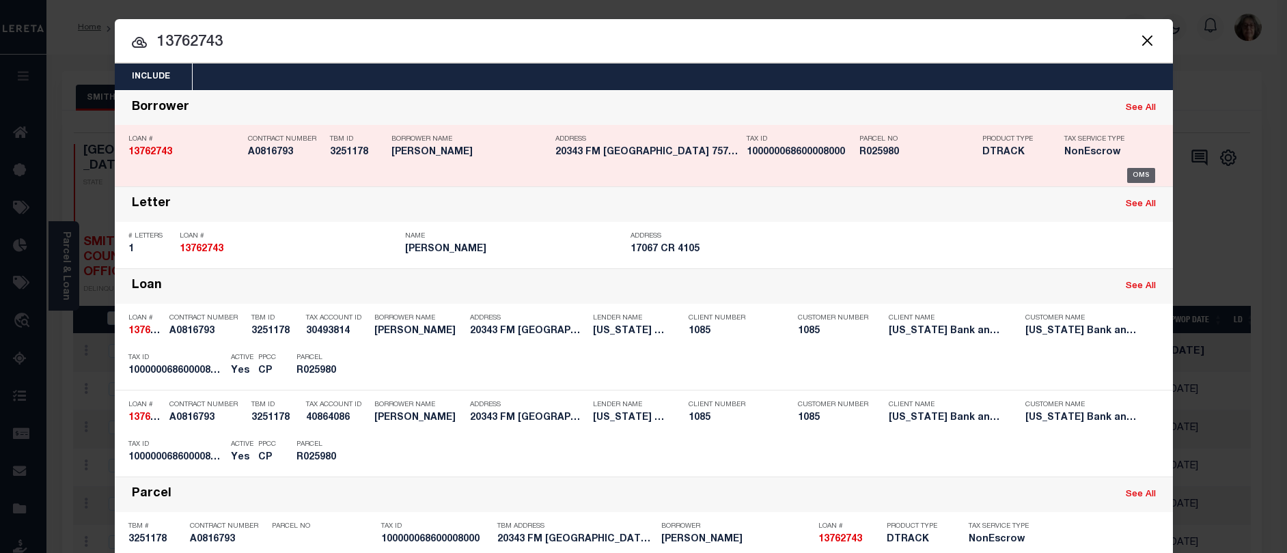
click at [1137, 176] on div "OMS" at bounding box center [1141, 175] width 28 height 15
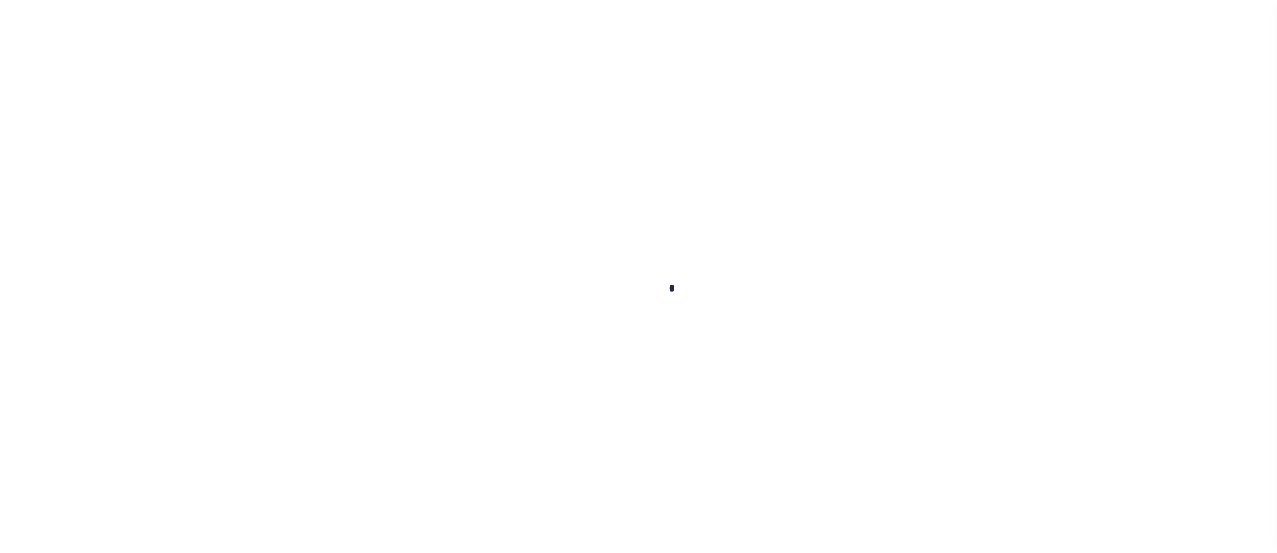
type input "13762743"
type input "[PERSON_NAME]"
select select
type input "17067 CR 4105"
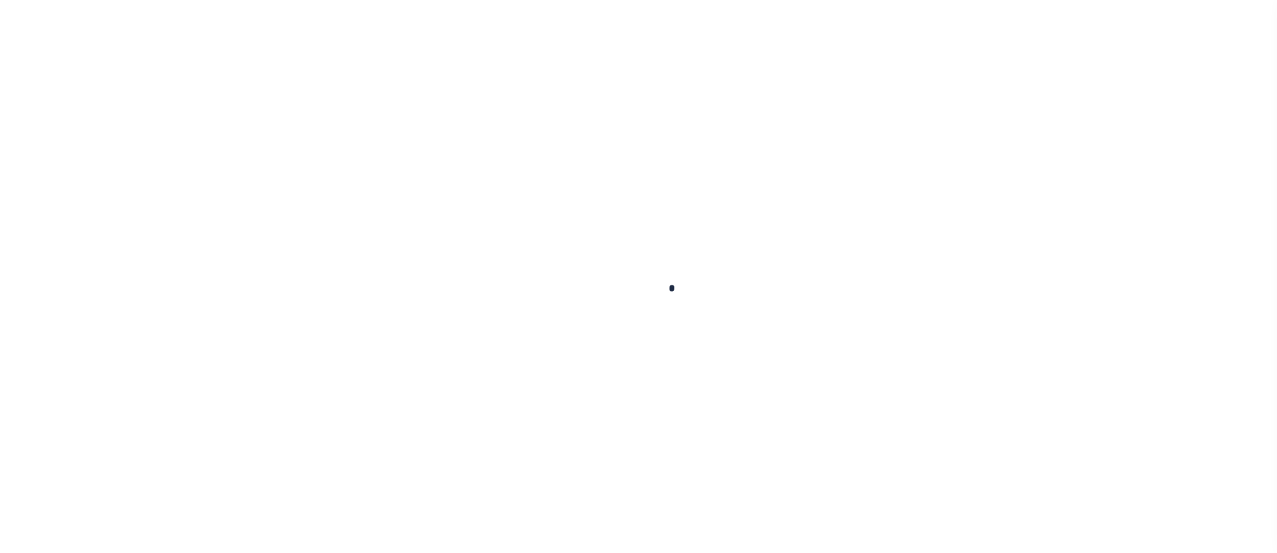
type input "LINDALE [GEOGRAPHIC_DATA] 75771"
select select "NonEscrow"
type input "20343 FM 16E"
select select
type input "[GEOGRAPHIC_DATA] , [GEOGRAPHIC_DATA] 757926337"
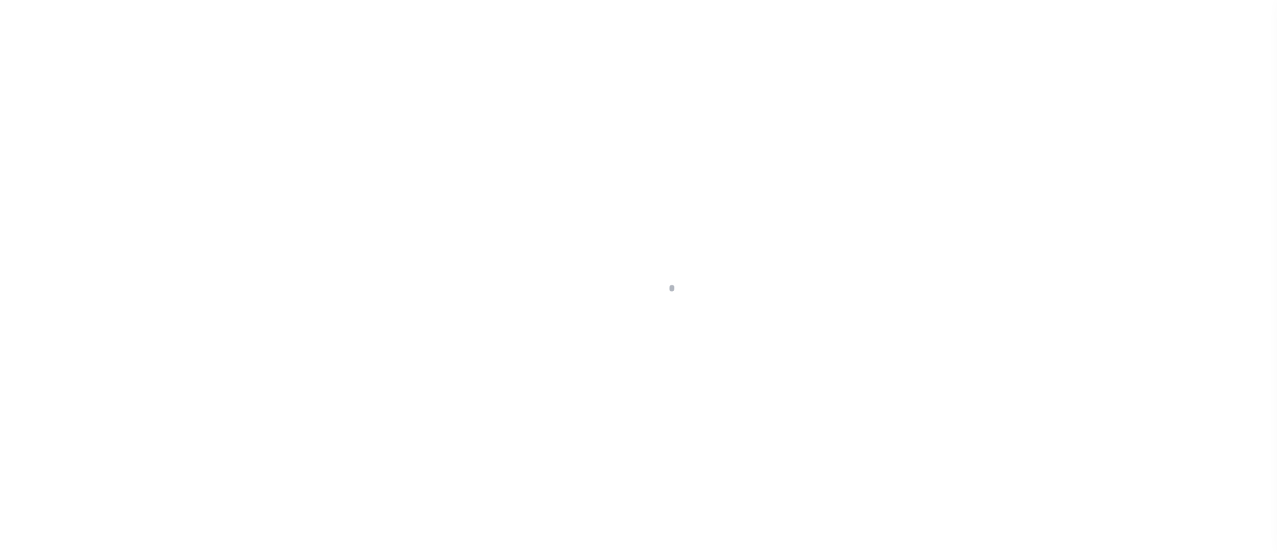
type input "[GEOGRAPHIC_DATA]"
select select
select select "10092"
select select "897"
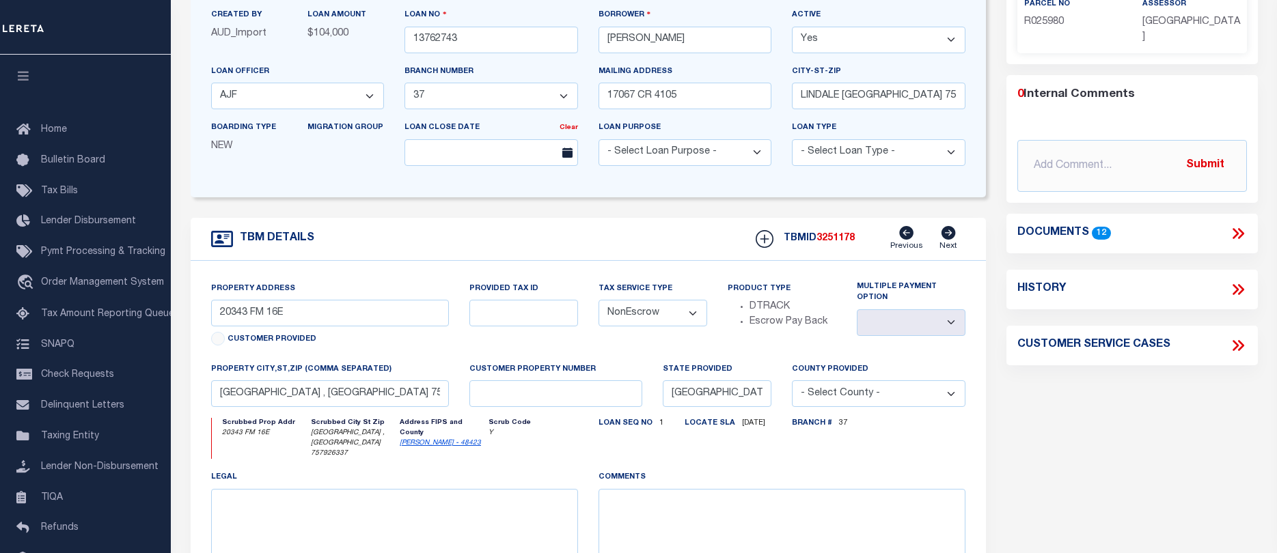
scroll to position [89, 0]
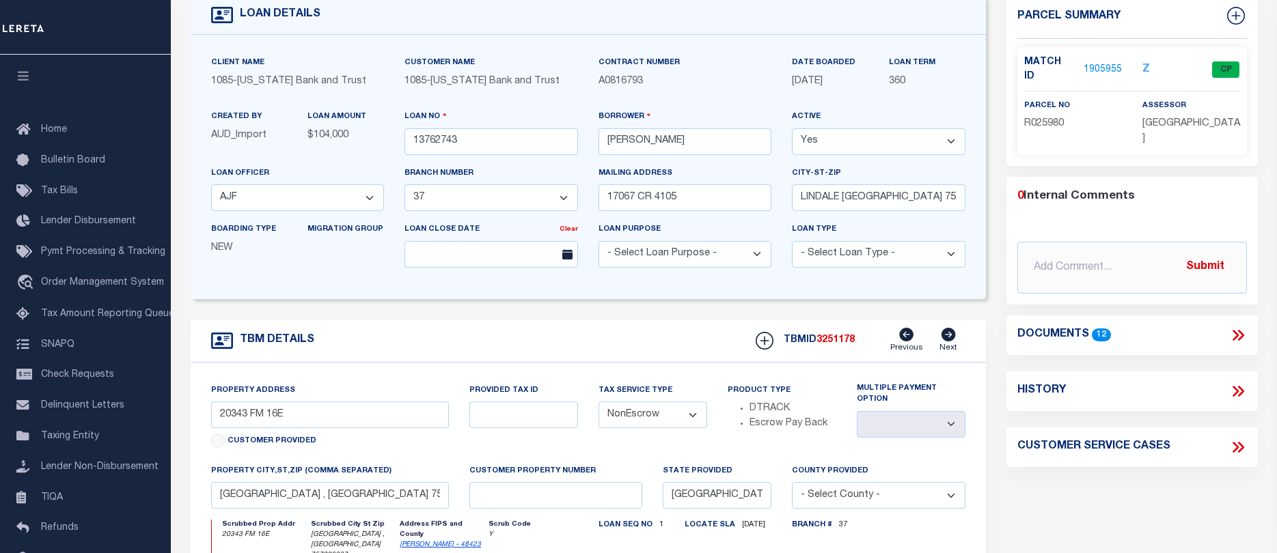
click at [1101, 63] on link "1905955" at bounding box center [1102, 70] width 38 height 14
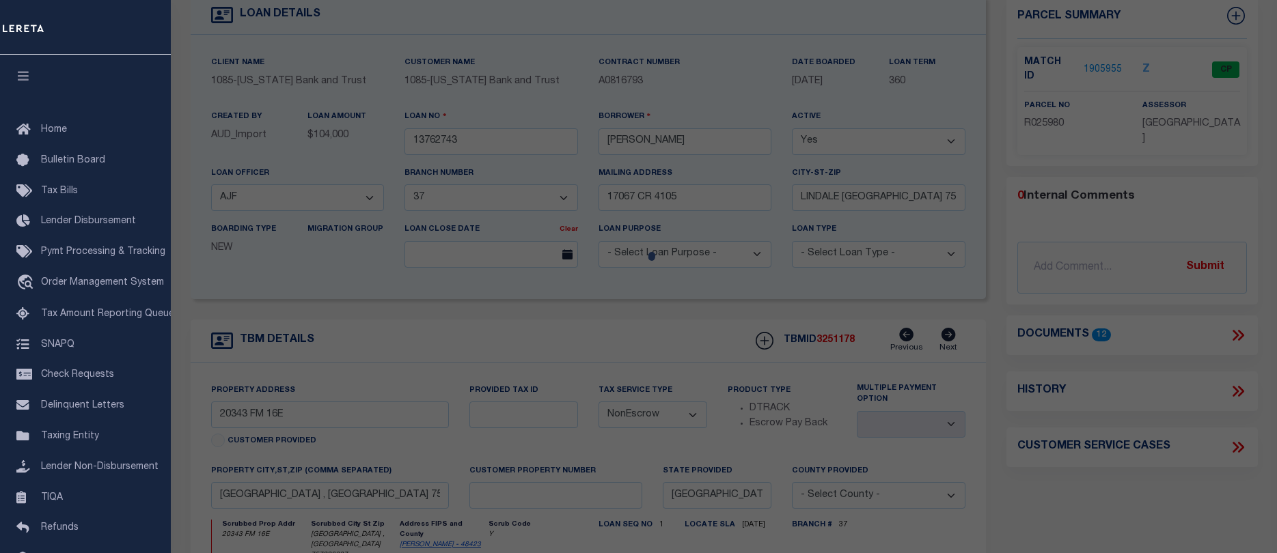
checkbox input "false"
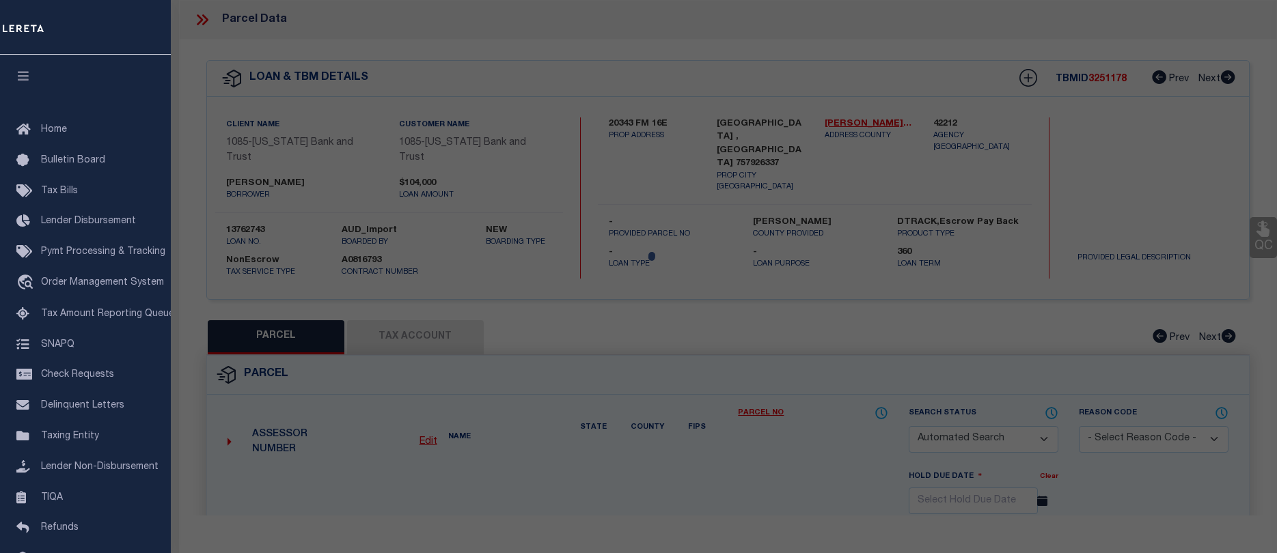
select select "CP"
type input "GREEN ELIAS D"
type input "100000069900001009"
type input "20343 FM 16 E"
checkbox input "false"
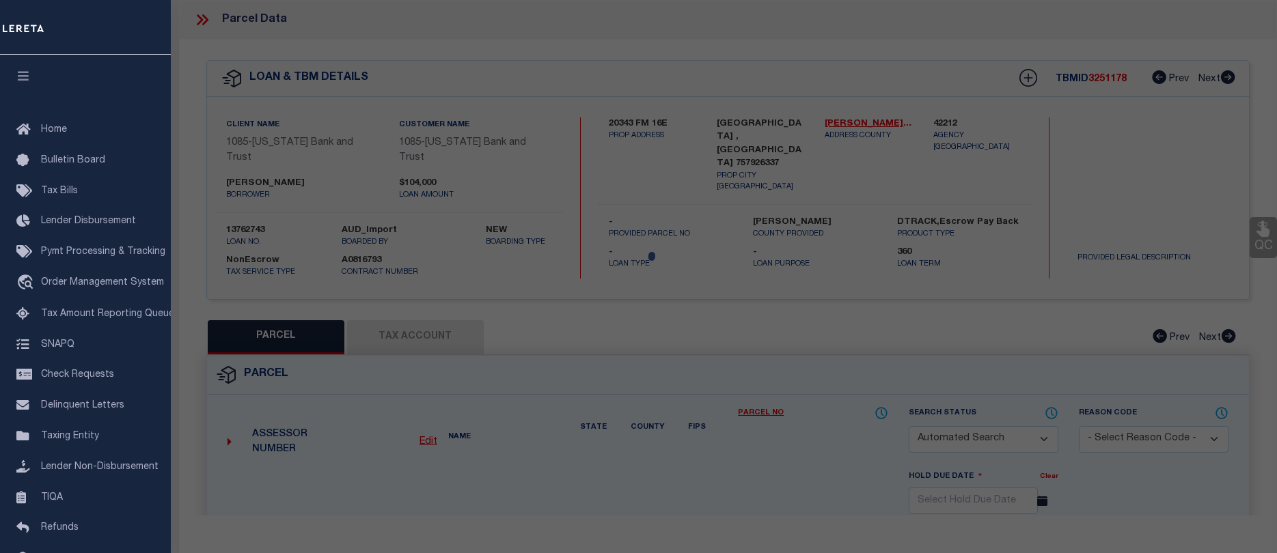
type input "[GEOGRAPHIC_DATA]"
type textarea "20343 FM 16 E 19810 N-10.4A TRACT 00008 35.000"
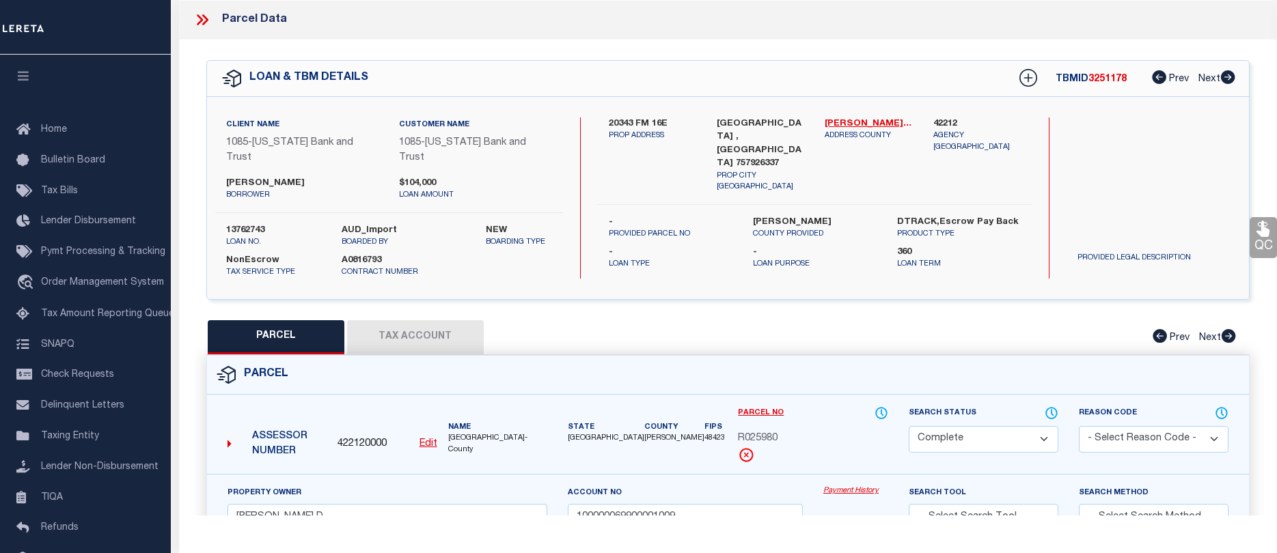
click at [397, 320] on button "Tax Account" at bounding box center [415, 337] width 137 height 34
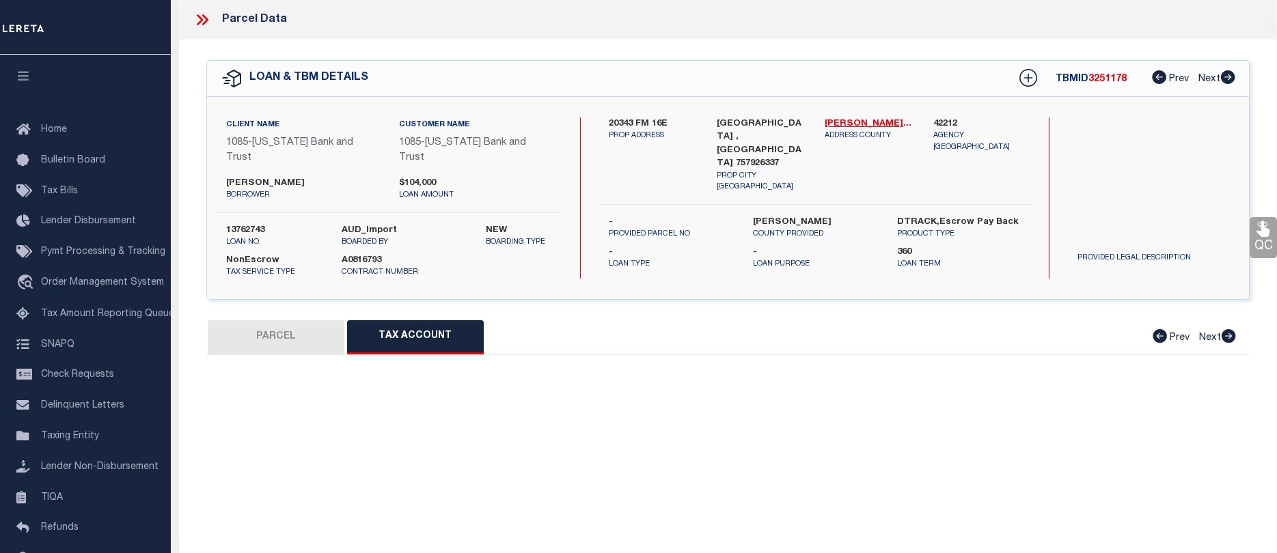
select select "100"
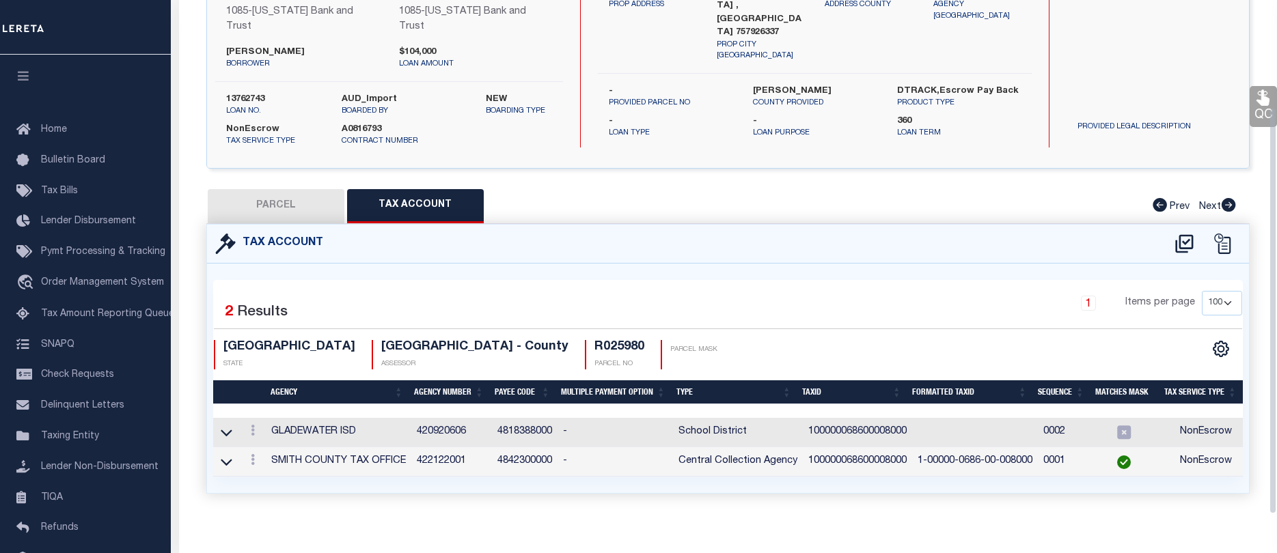
scroll to position [137, 0]
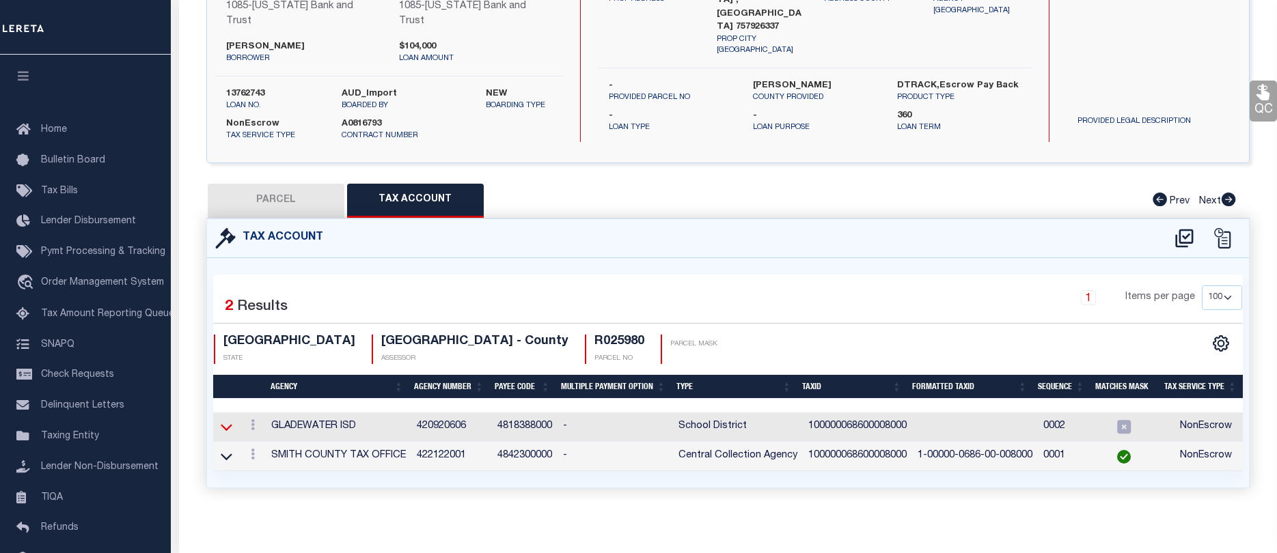
click at [224, 425] on icon at bounding box center [227, 428] width 12 height 7
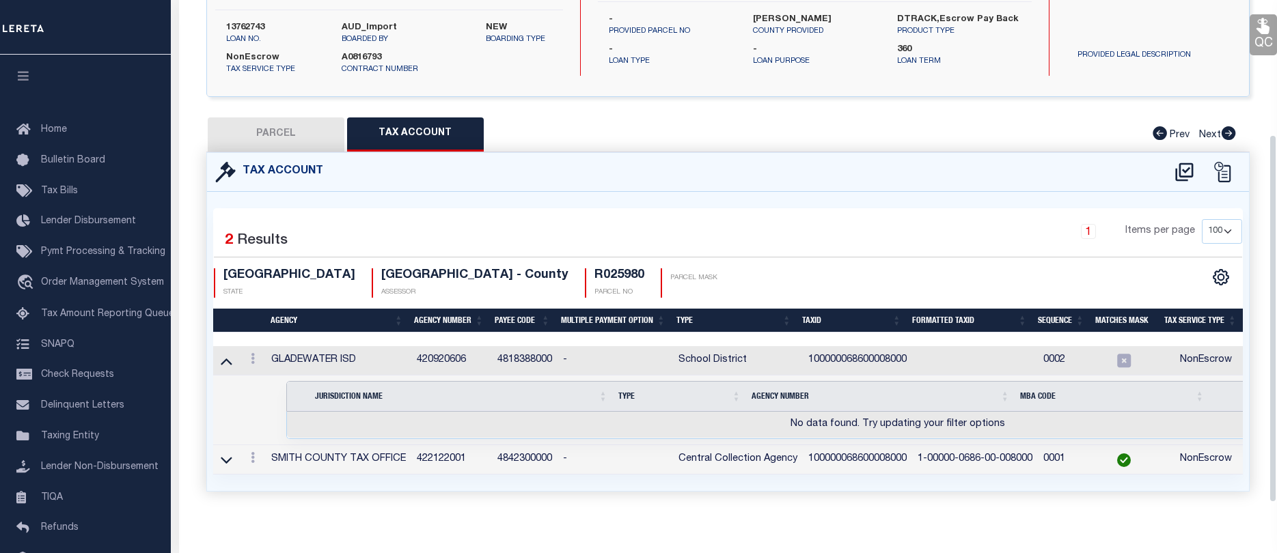
scroll to position [206, 0]
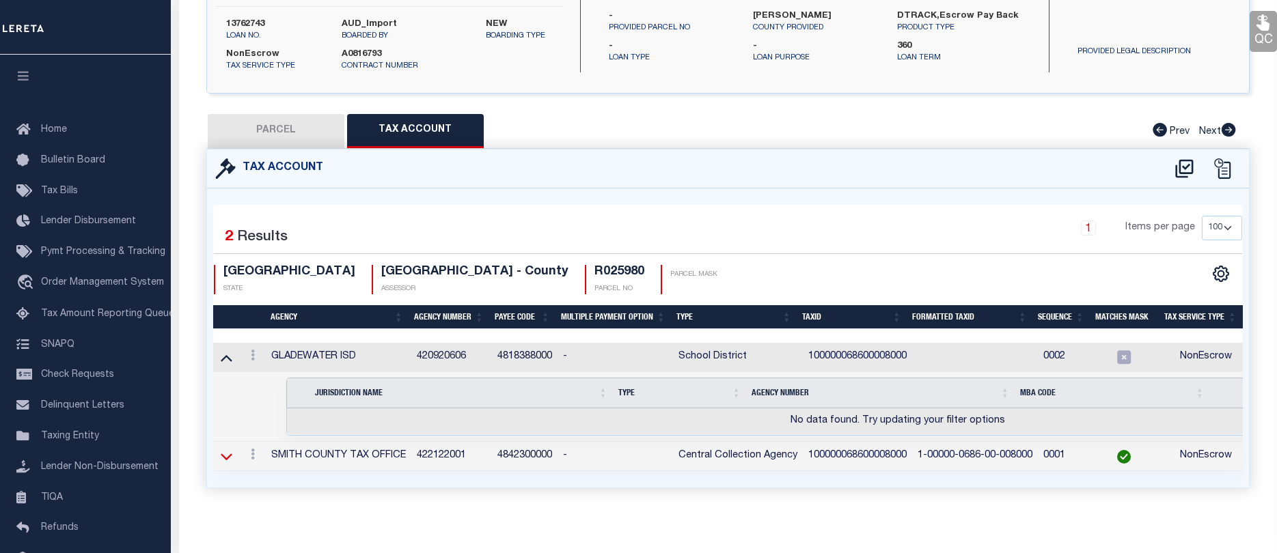
click at [224, 454] on icon at bounding box center [227, 457] width 12 height 7
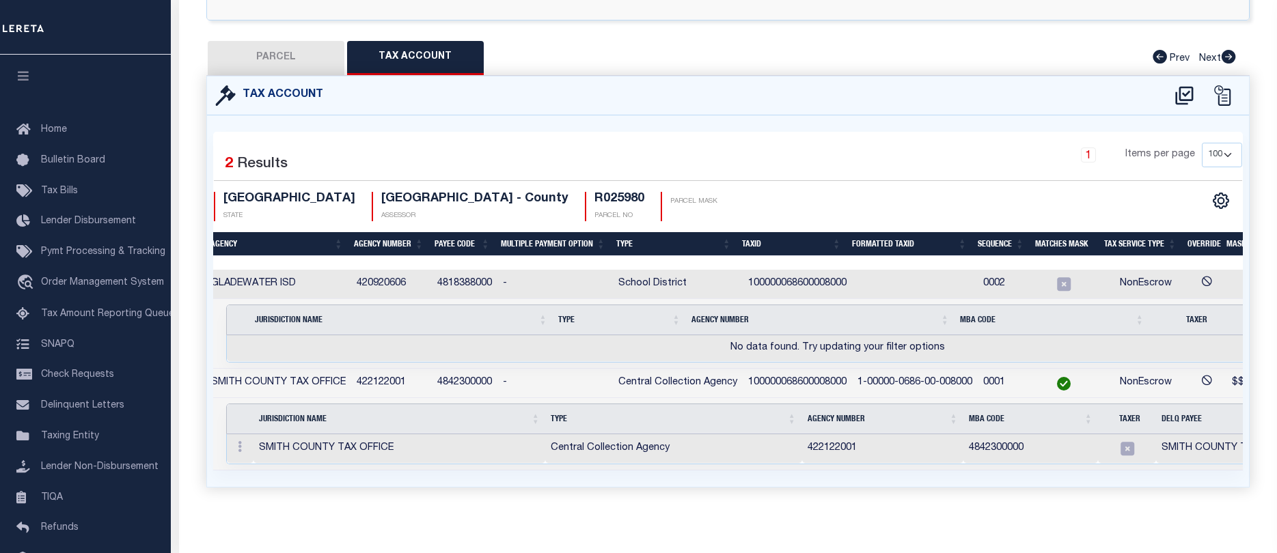
scroll to position [0, 0]
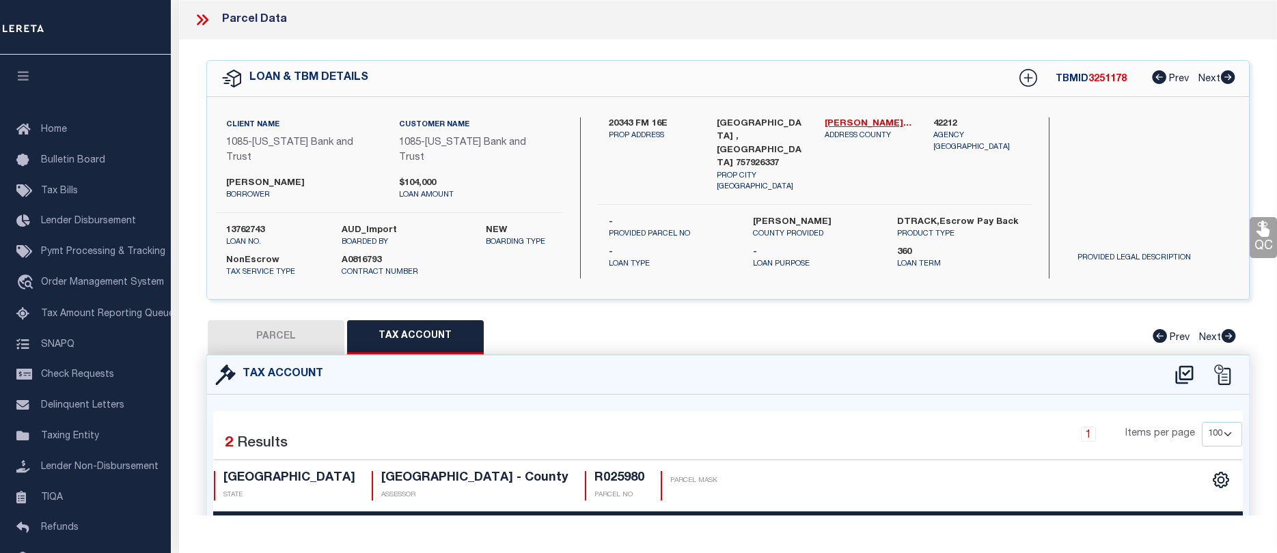
click at [268, 322] on button "PARCEL" at bounding box center [276, 337] width 137 height 34
select select "AS"
checkbox input "false"
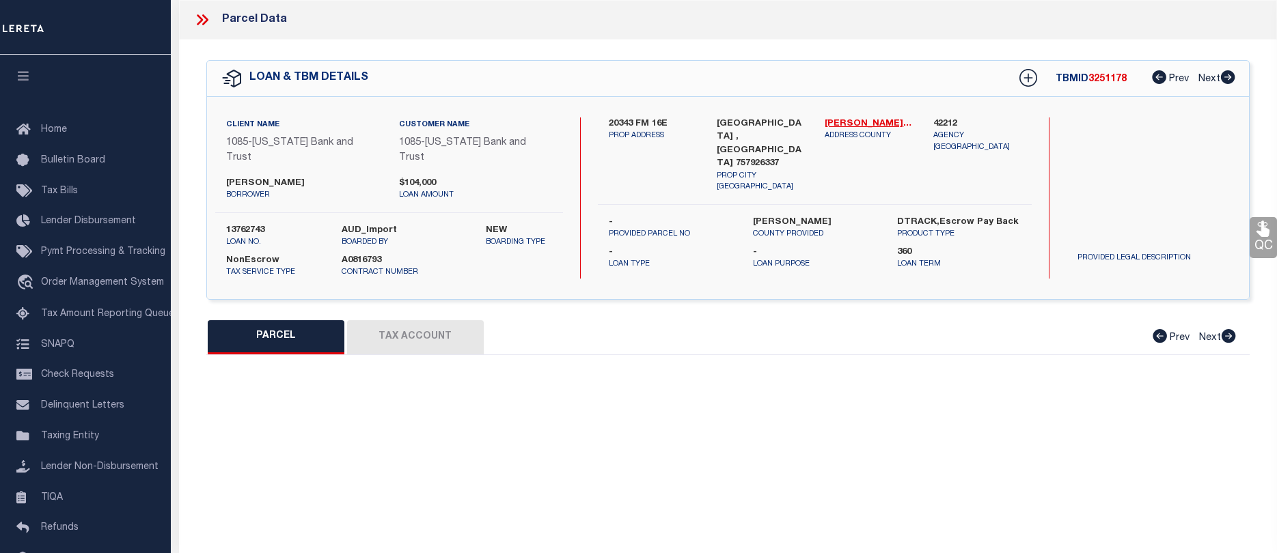
select select "CP"
type input "GREEN ELIAS D"
type input "100000069900001009"
type input "20343 FM 16 E"
checkbox input "false"
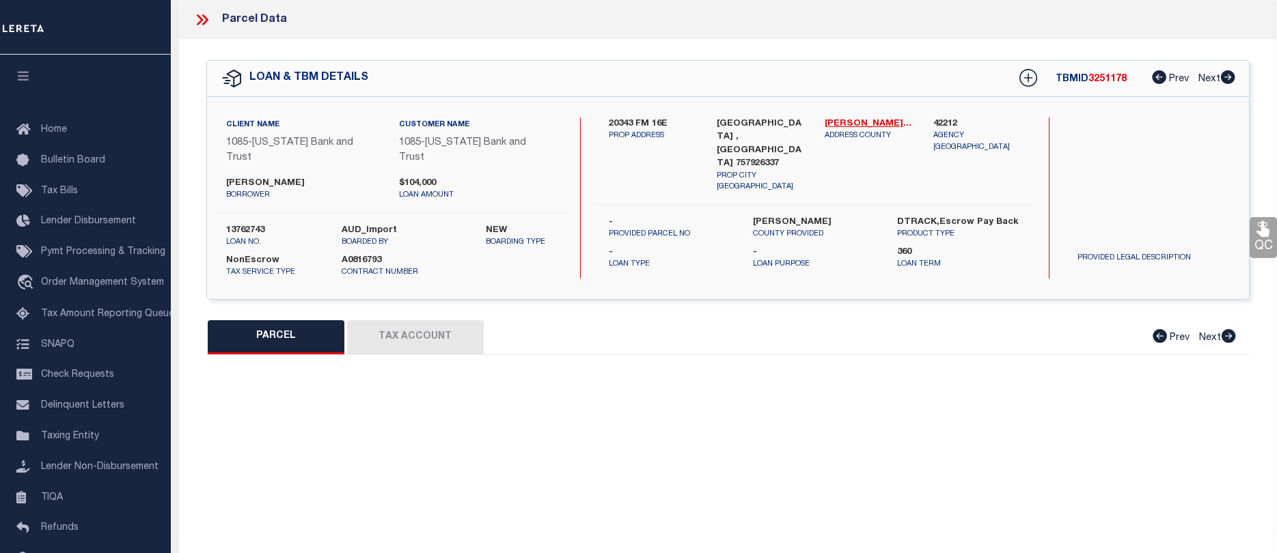
type input "[GEOGRAPHIC_DATA]"
type textarea "20343 FM 16 E 19810 N-10.4A TRACT 00008 35.000"
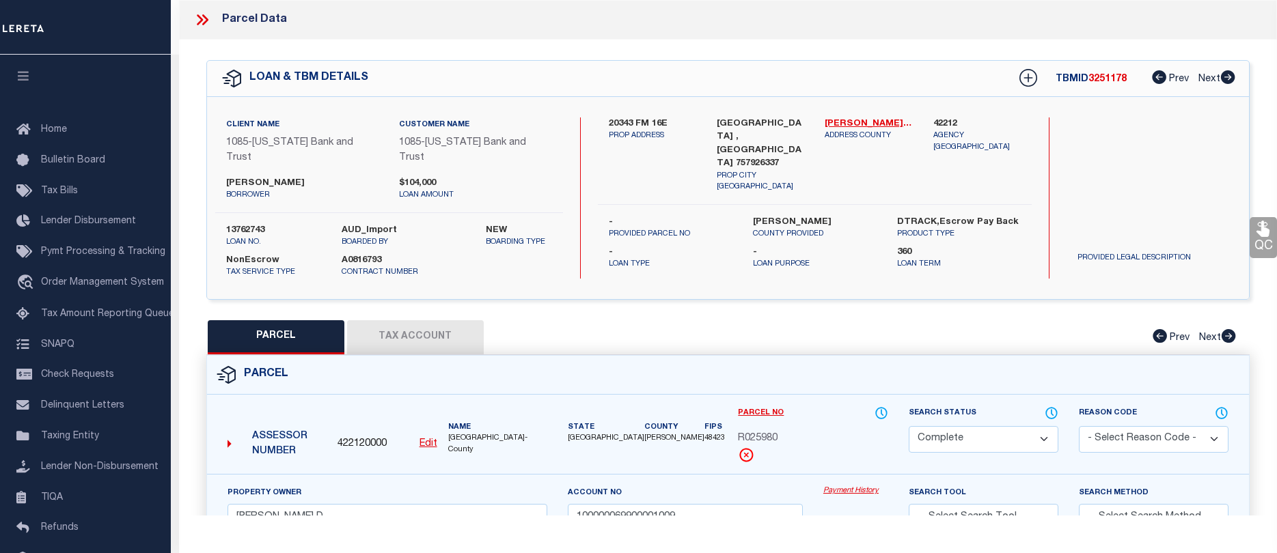
click at [198, 19] on icon at bounding box center [202, 20] width 18 height 18
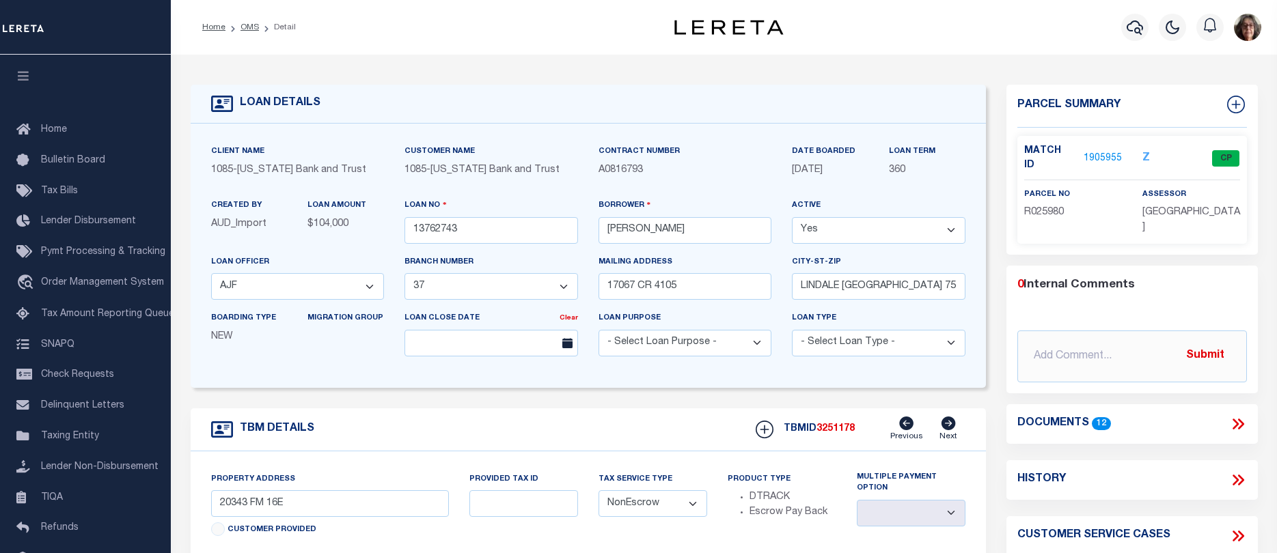
click at [1235, 419] on icon at bounding box center [1235, 424] width 6 height 11
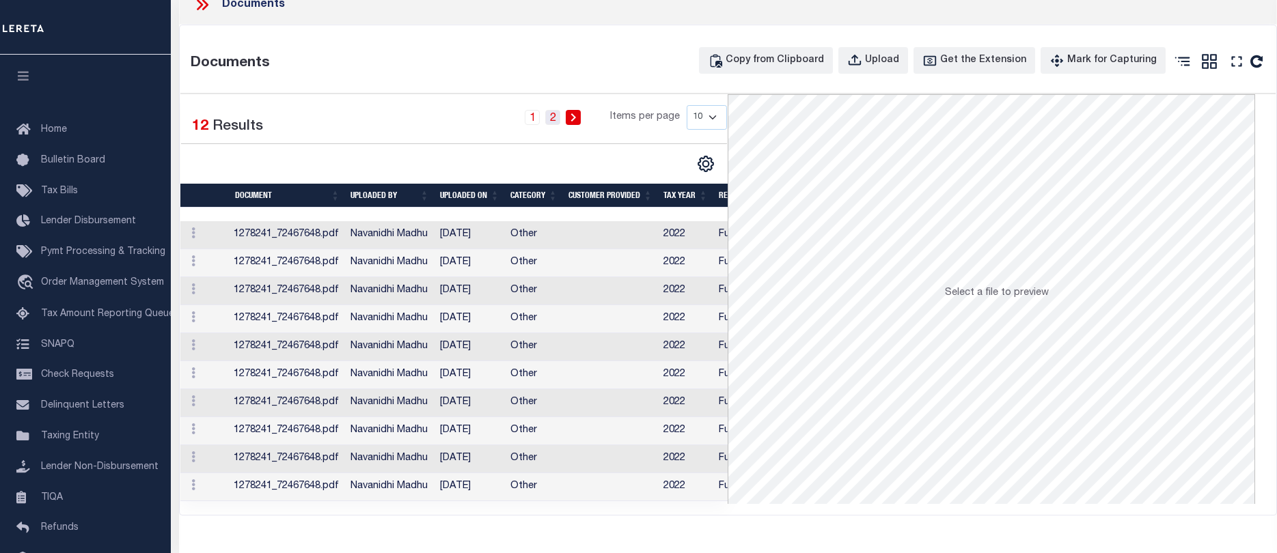
click at [557, 110] on link "2" at bounding box center [552, 117] width 15 height 15
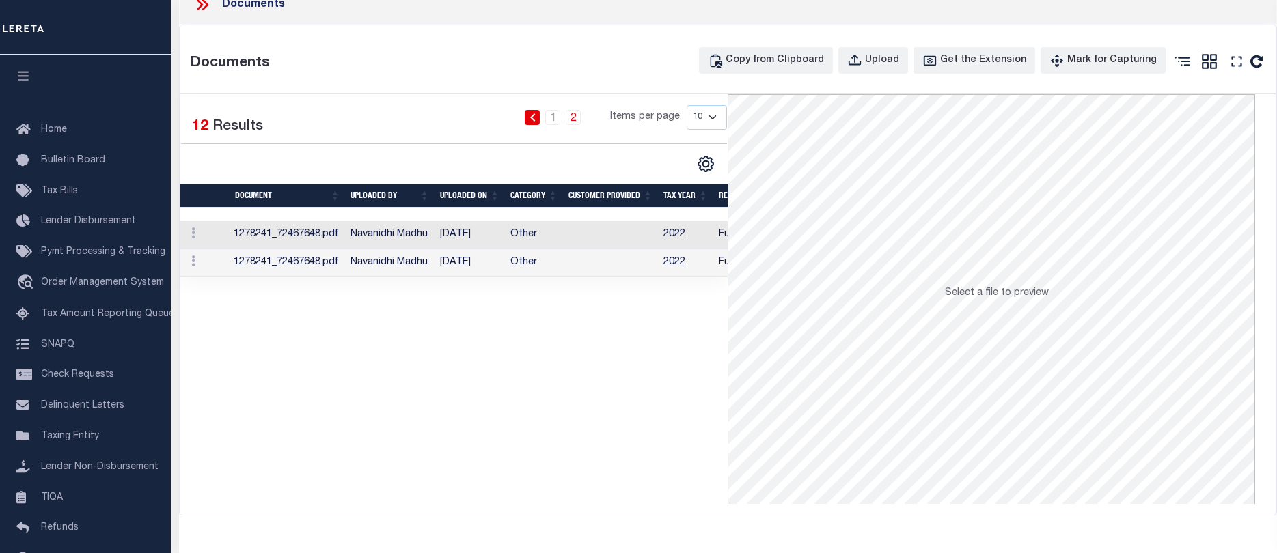
click at [204, 9] on icon at bounding box center [205, 4] width 6 height 11
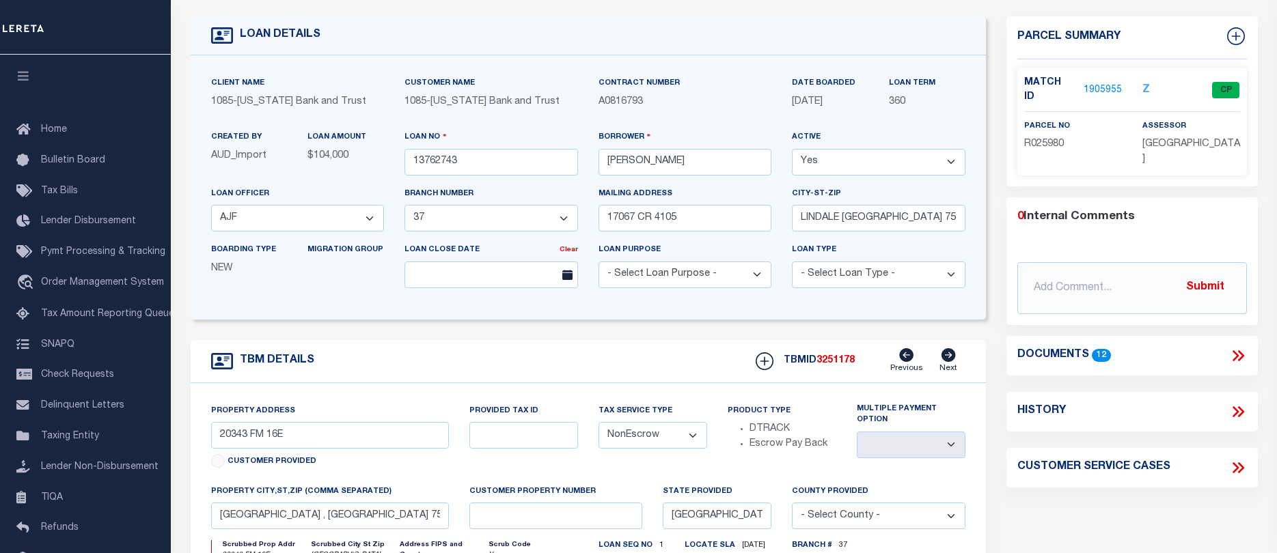
click at [1238, 406] on icon at bounding box center [1240, 411] width 6 height 11
select select "100"
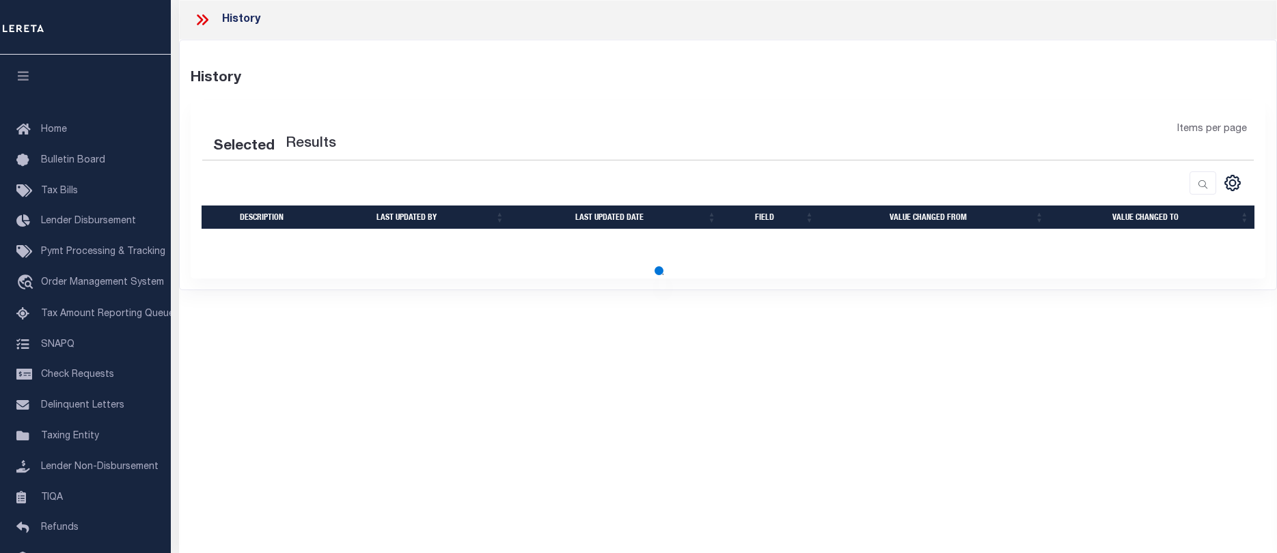
select select "100"
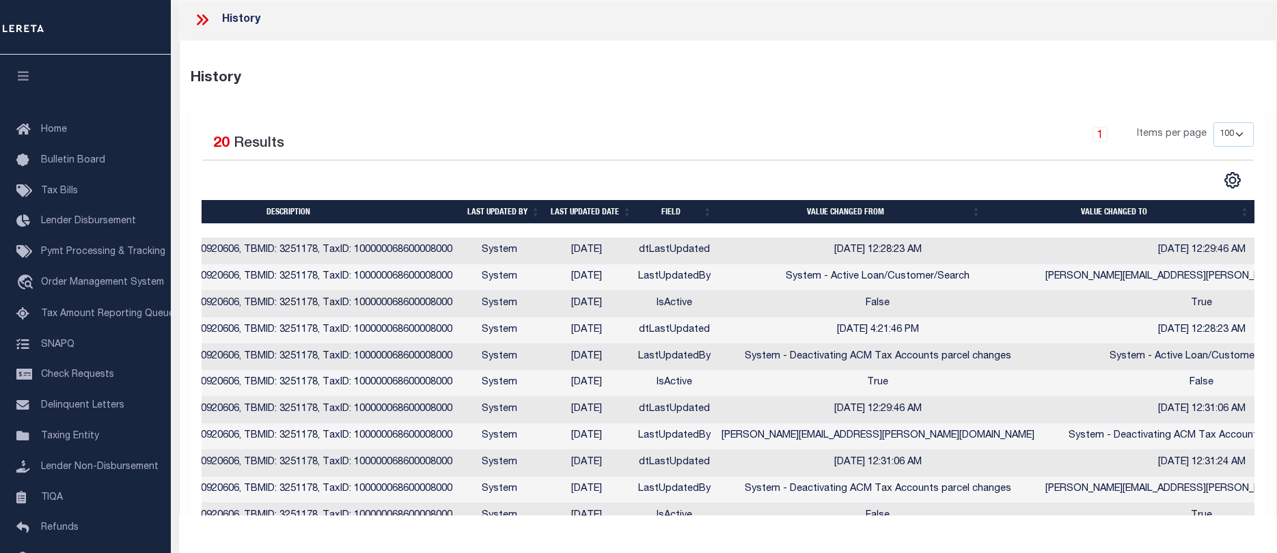
click at [197, 19] on icon at bounding box center [202, 20] width 18 height 18
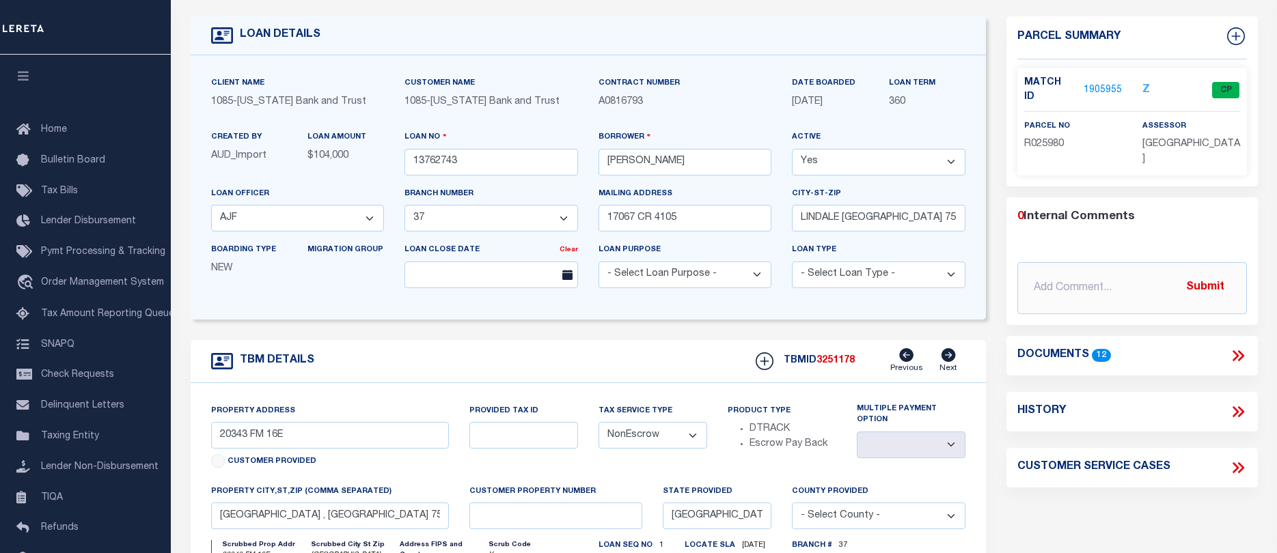
click at [1096, 83] on link "1905955" at bounding box center [1102, 90] width 38 height 14
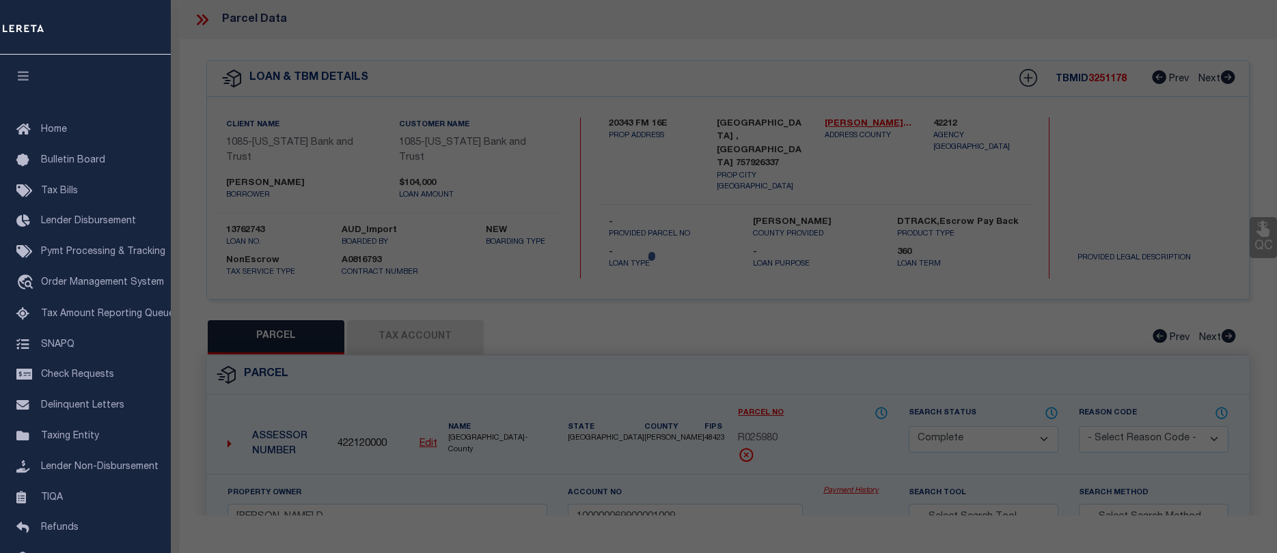
select select "AS"
checkbox input "false"
select select "CP"
type input "GREEN ELIAS D"
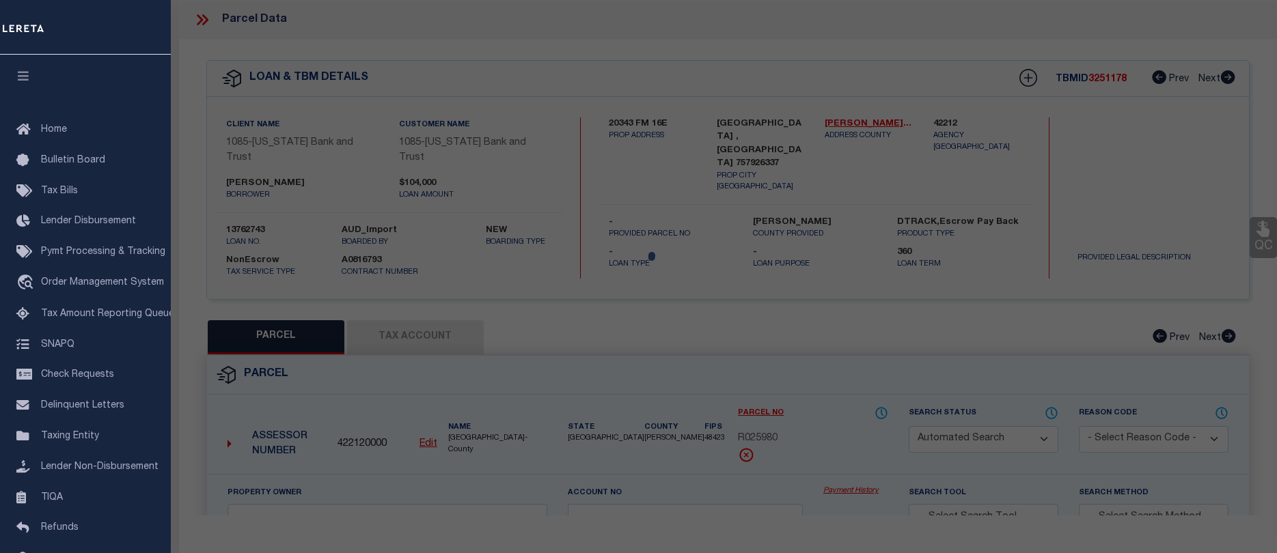
type input "100000069900001009"
type input "20343 FM 16 E"
checkbox input "false"
type input "[GEOGRAPHIC_DATA]"
type textarea "20343 FM 16 E 19810 N-10.4A TRACT 00008 35.000"
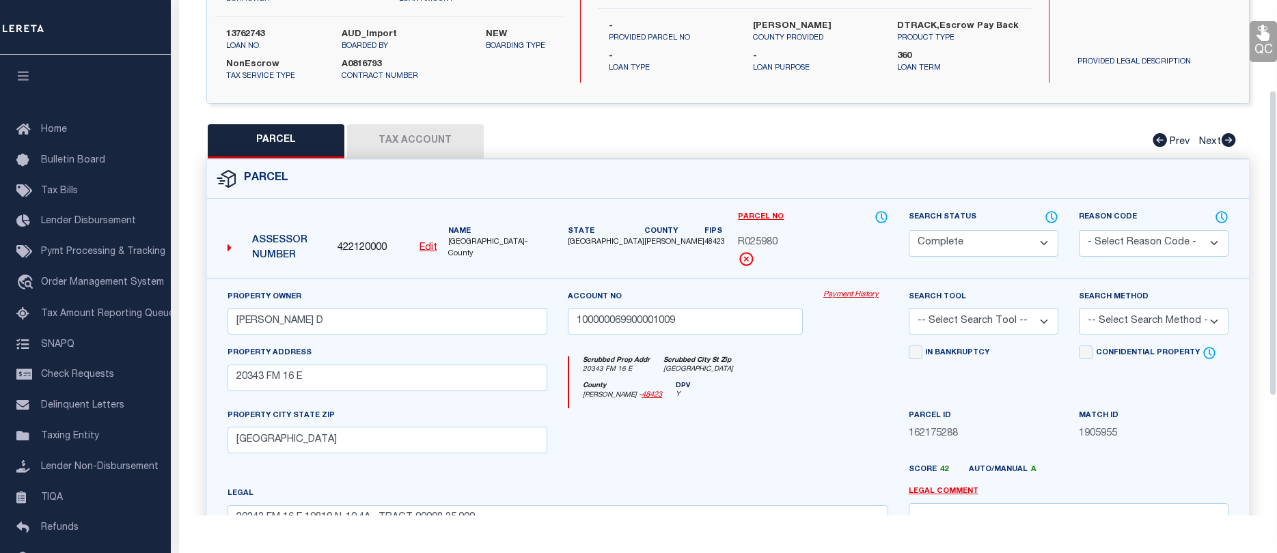
scroll to position [273, 0]
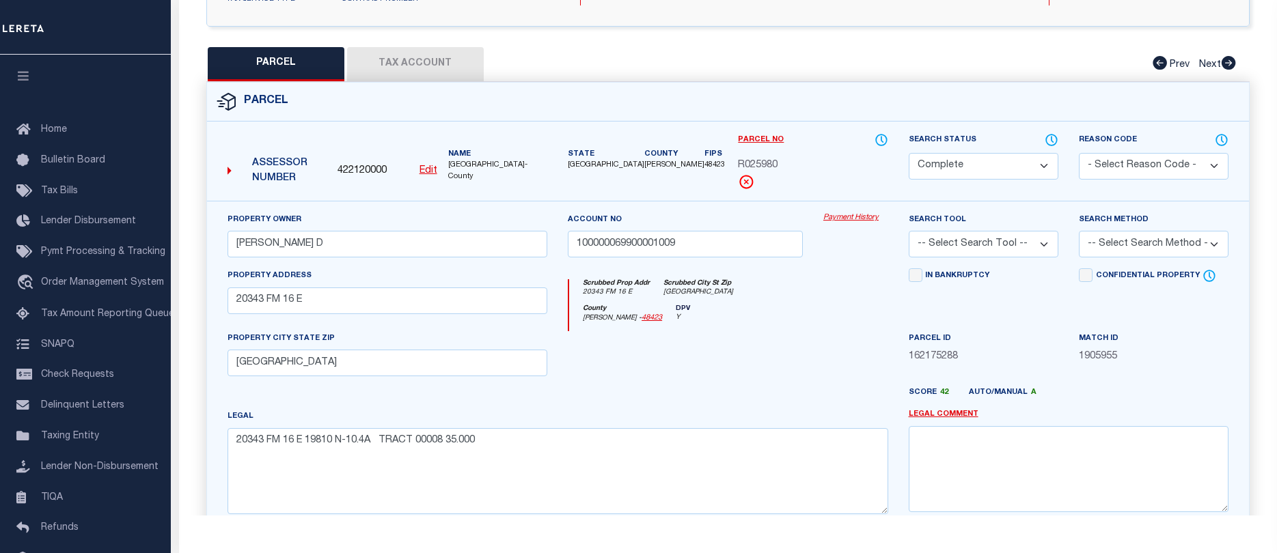
click at [841, 212] on link "Payment History" at bounding box center [855, 218] width 65 height 12
